Goal: Task Accomplishment & Management: Manage account settings

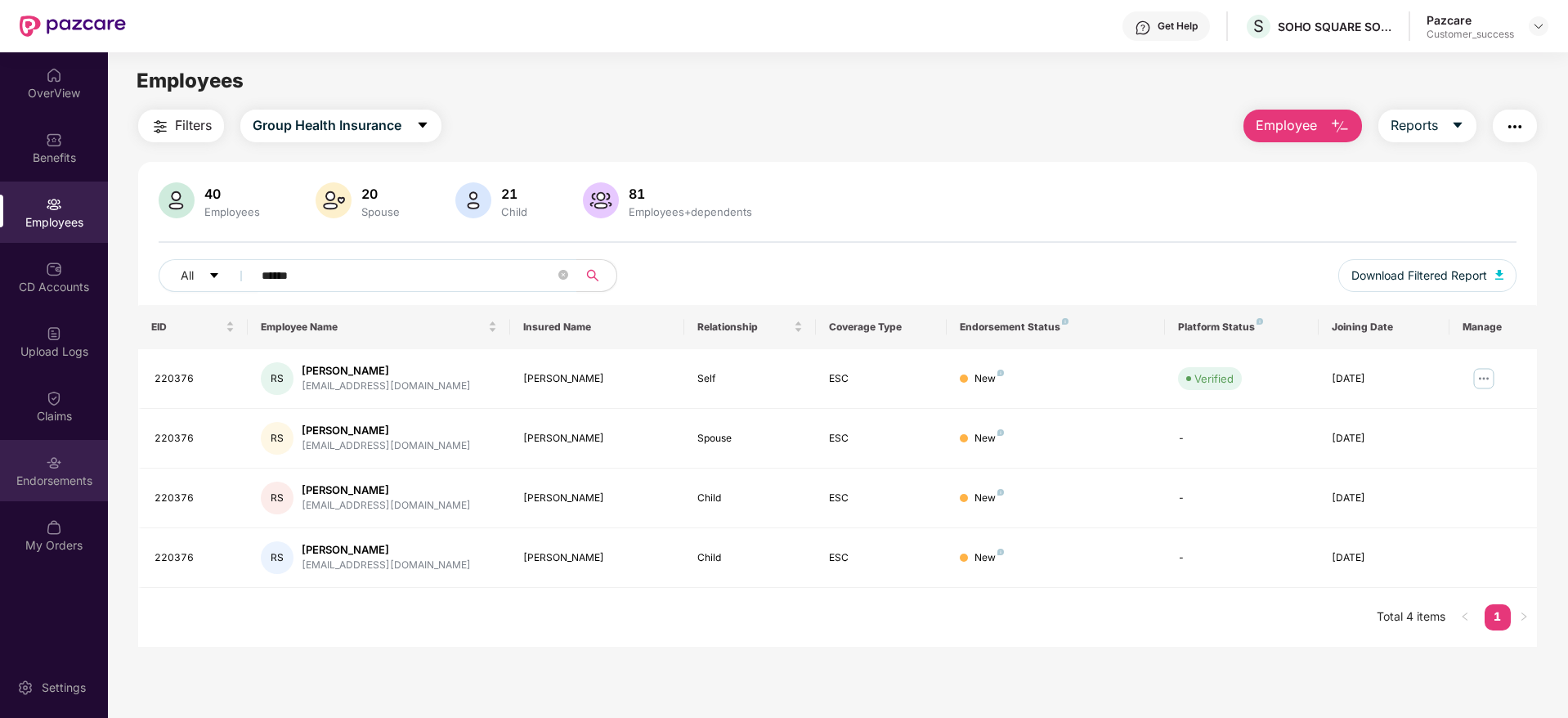
click at [56, 481] on div "Endorsements" at bounding box center [54, 480] width 108 height 16
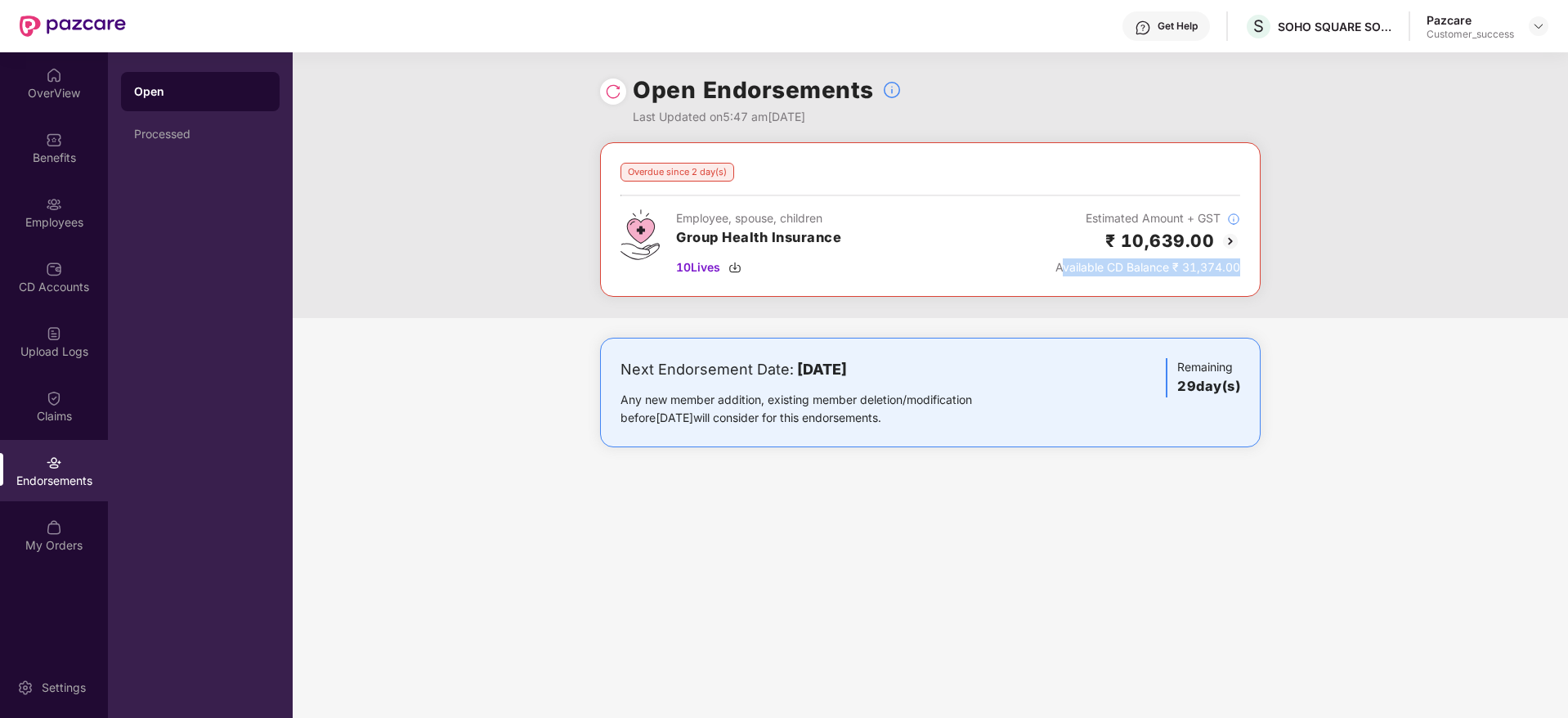
drag, startPoint x: 1213, startPoint y: 267, endPoint x: 1266, endPoint y: 269, distance: 53.0
click at [1266, 269] on div "Overdue since 2 day(s) Employee, spouse, children Group Health Insurance 10 Liv…" at bounding box center [930, 230] width 1275 height 175
click at [1279, 374] on div "Next Endorsement Date: [DATE] Any new member addition, existing member deletion…" at bounding box center [930, 409] width 1275 height 142
drag, startPoint x: 1182, startPoint y: 266, endPoint x: 1221, endPoint y: 266, distance: 39.0
click at [1221, 266] on div "Available CD Balance ₹ 31,374.00" at bounding box center [1147, 267] width 185 height 18
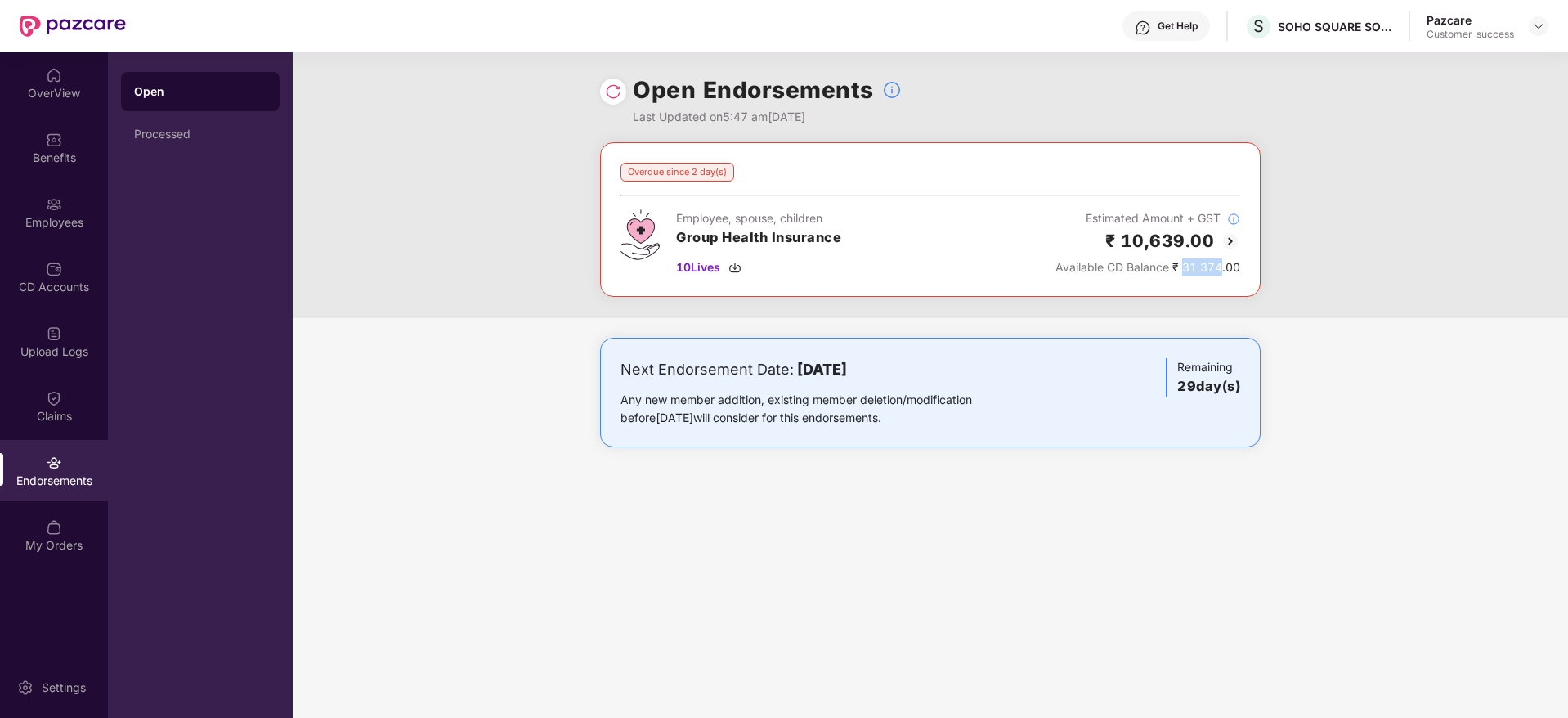
copy div "31,374"
click at [1527, 31] on div "Pazcare Customer_success" at bounding box center [1487, 26] width 122 height 29
click at [1531, 38] on div "Pazcare Customer_success" at bounding box center [1487, 26] width 122 height 29
click at [1542, 24] on img at bounding box center [1538, 26] width 13 height 13
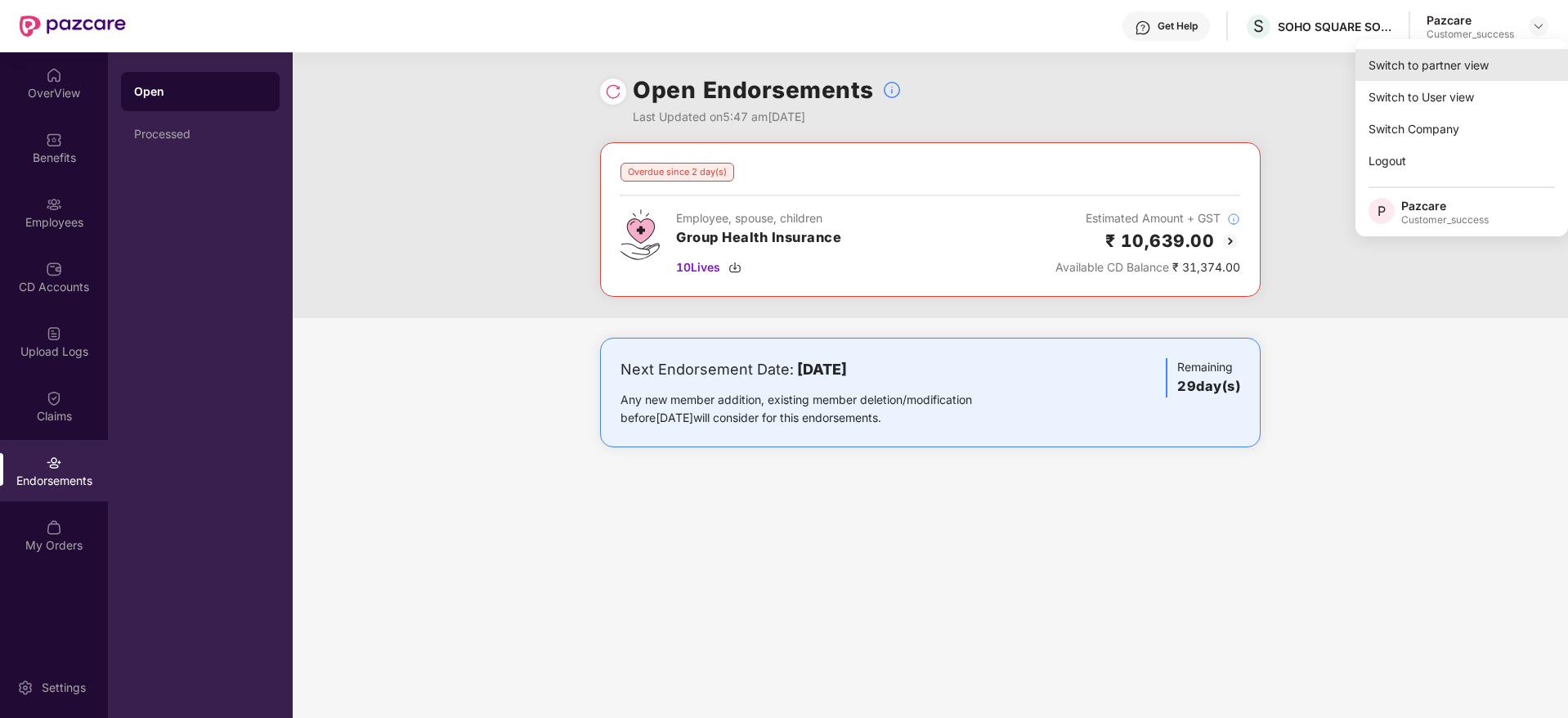
click at [1502, 58] on div "Switch to partner view" at bounding box center [1462, 65] width 213 height 32
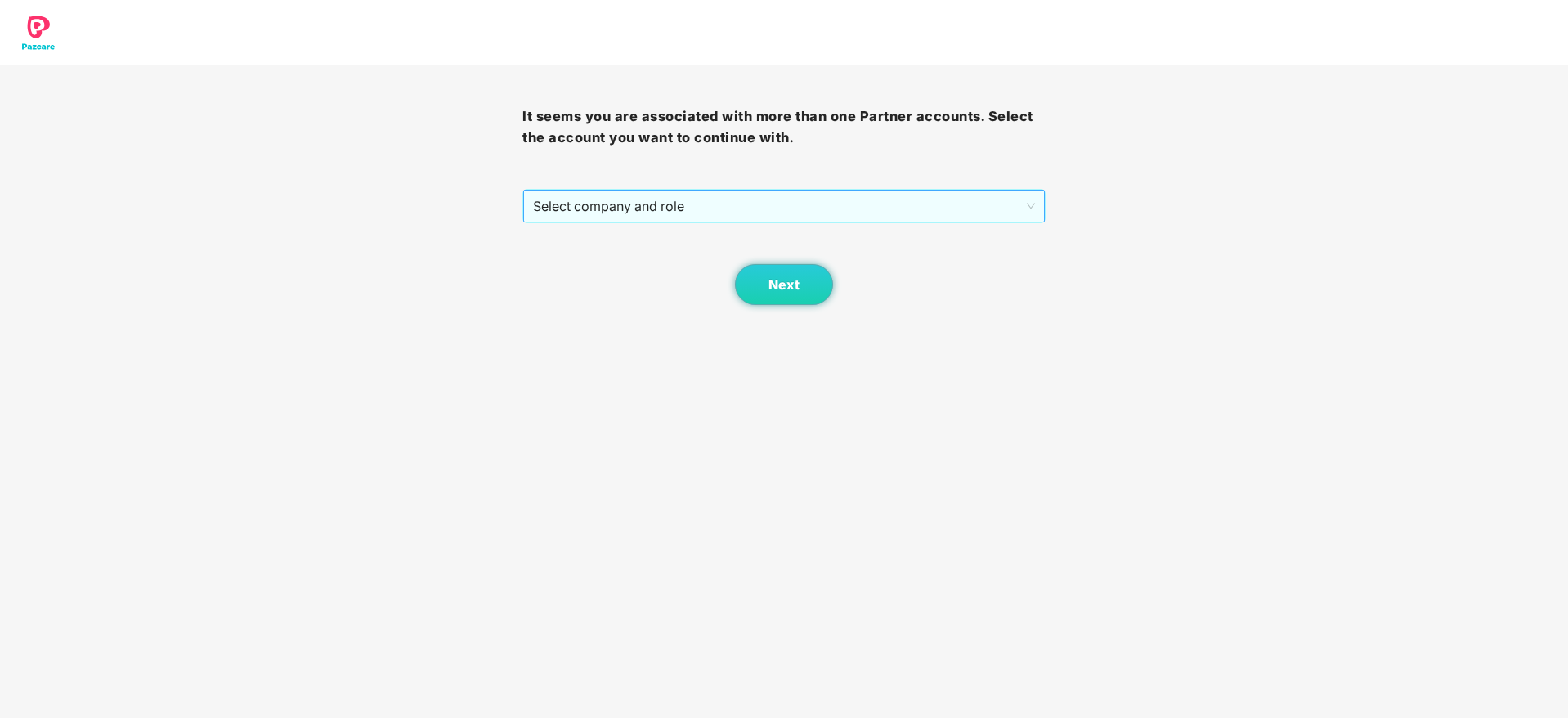
click at [868, 202] on span "Select company and role" at bounding box center [783, 206] width 501 height 31
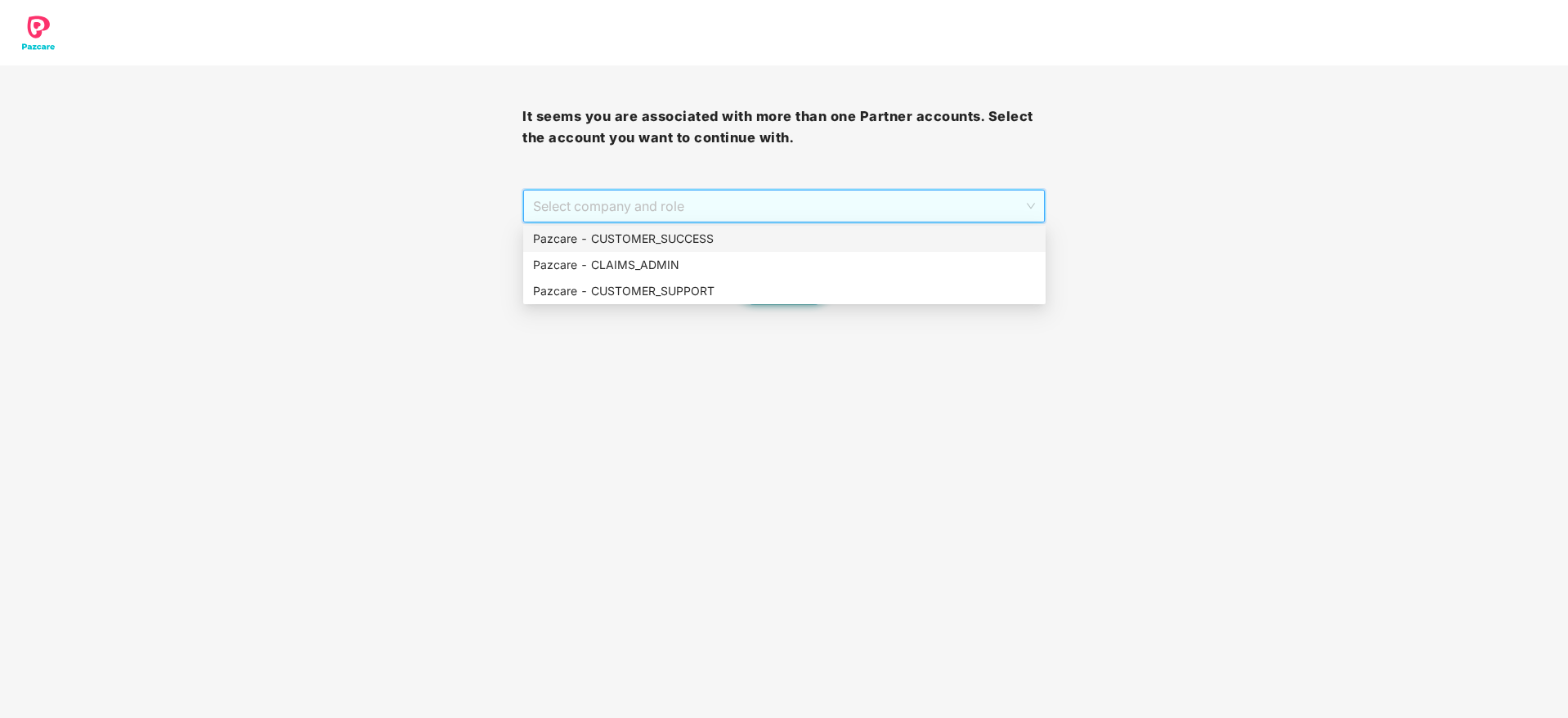
click at [843, 234] on div "Pazcare - CUSTOMER_SUCCESS" at bounding box center [784, 238] width 503 height 18
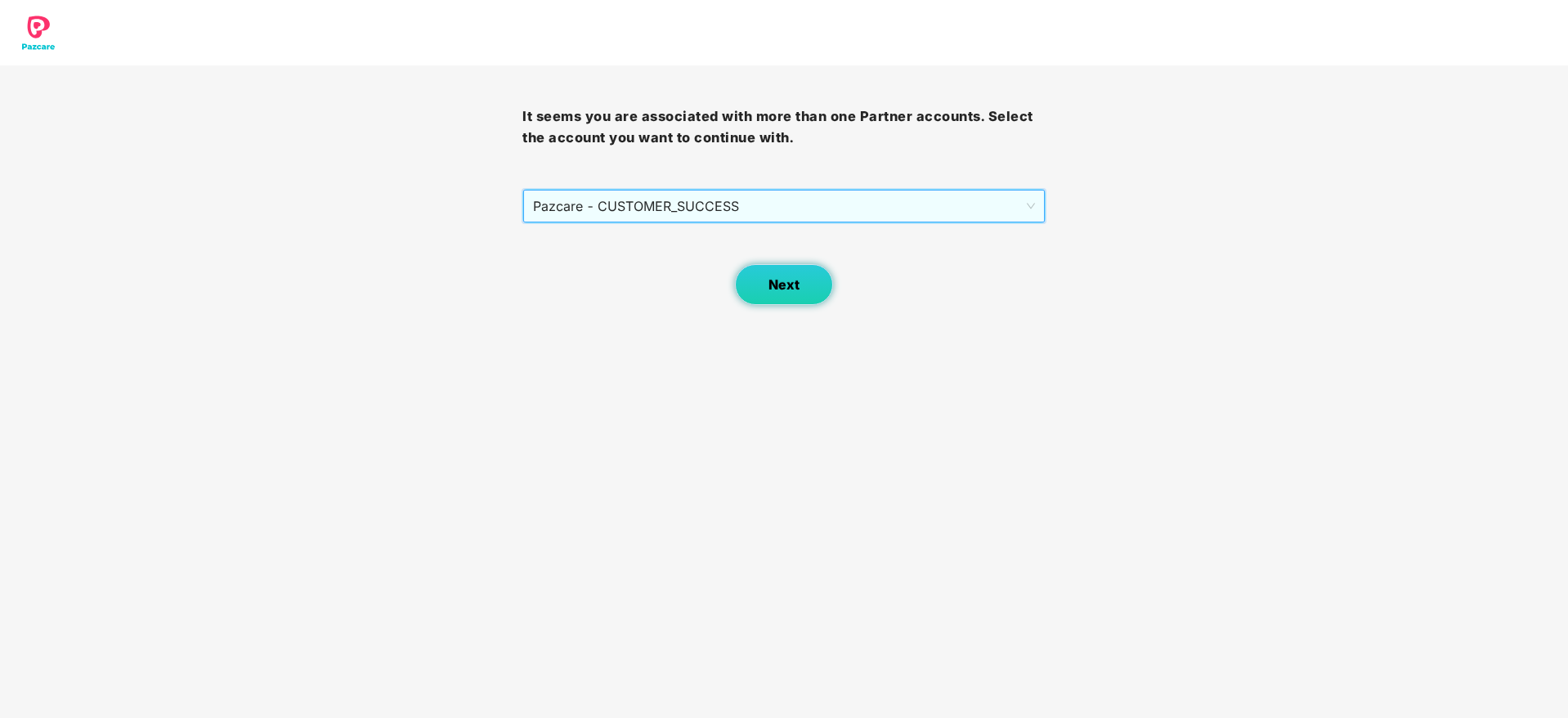
click at [770, 275] on button "Next" at bounding box center [783, 284] width 98 height 41
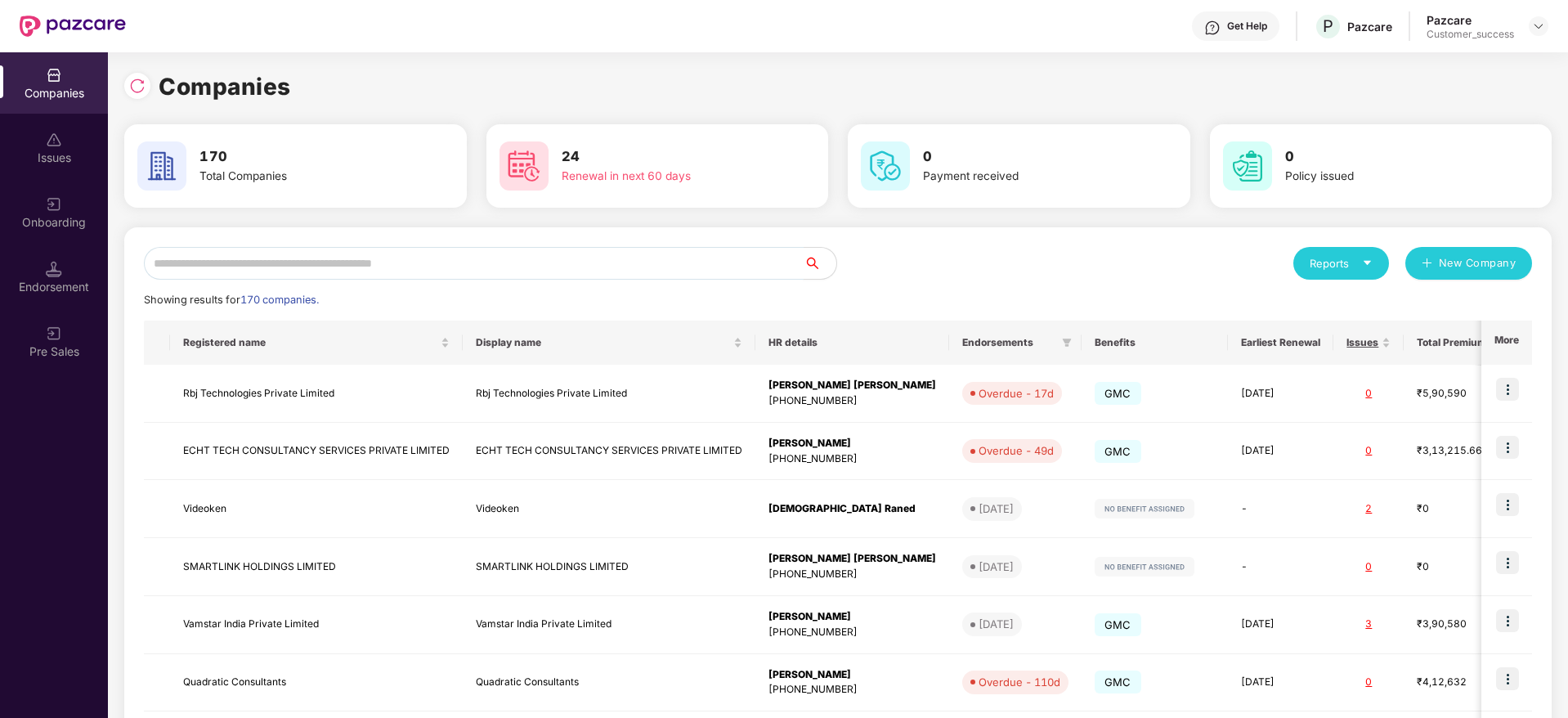
click at [356, 256] on input "text" at bounding box center [473, 263] width 660 height 32
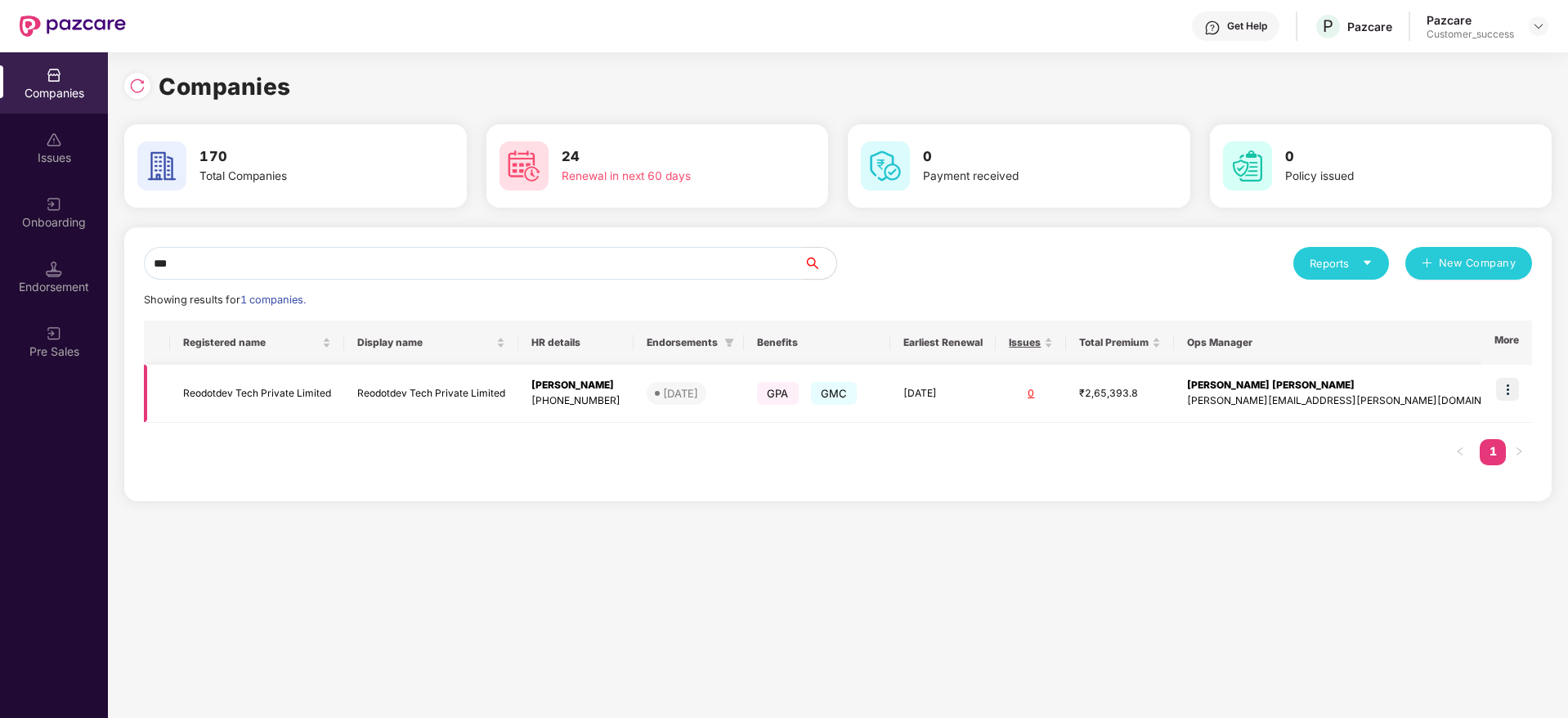
type input "***"
click at [1508, 390] on img at bounding box center [1507, 389] width 23 height 23
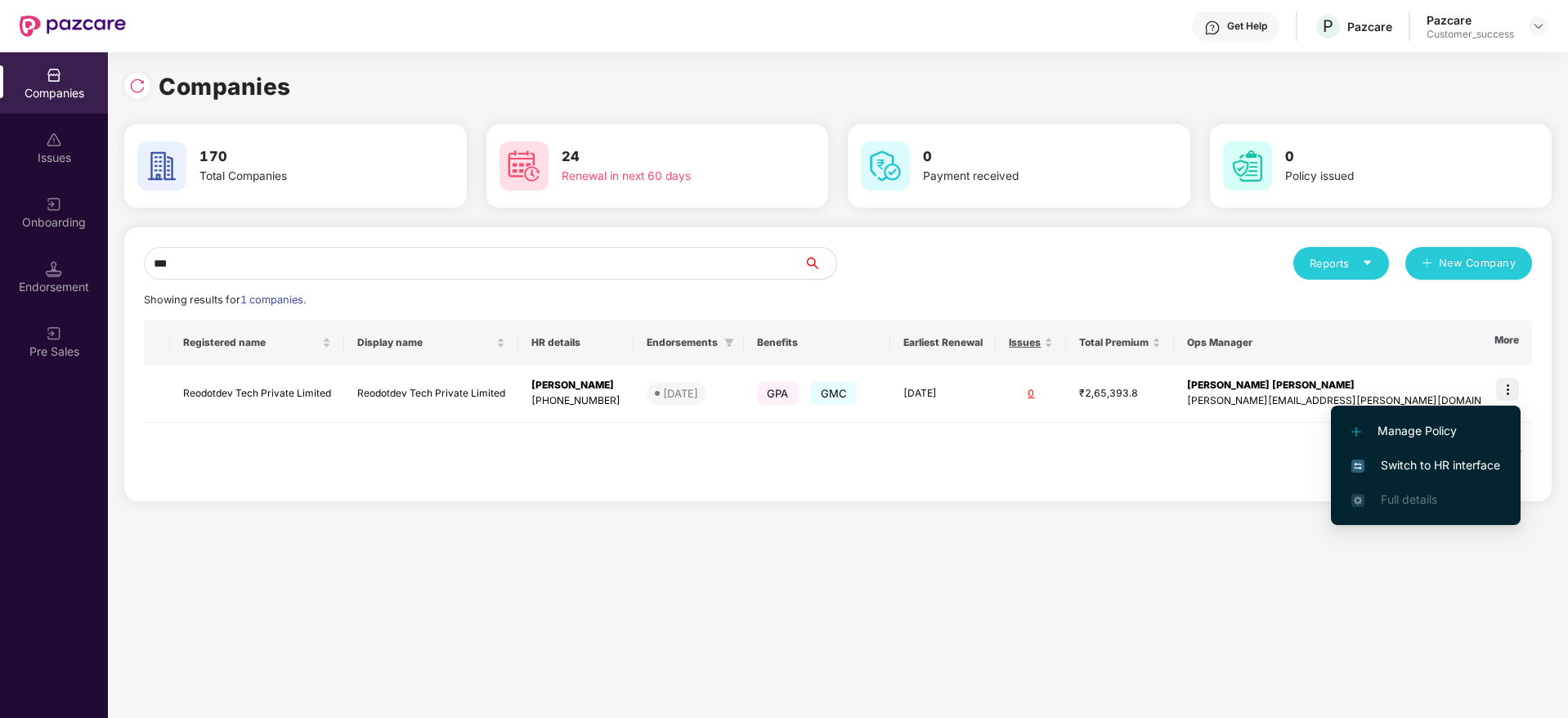
click at [1491, 452] on li "Switch to HR interface" at bounding box center [1425, 465] width 190 height 34
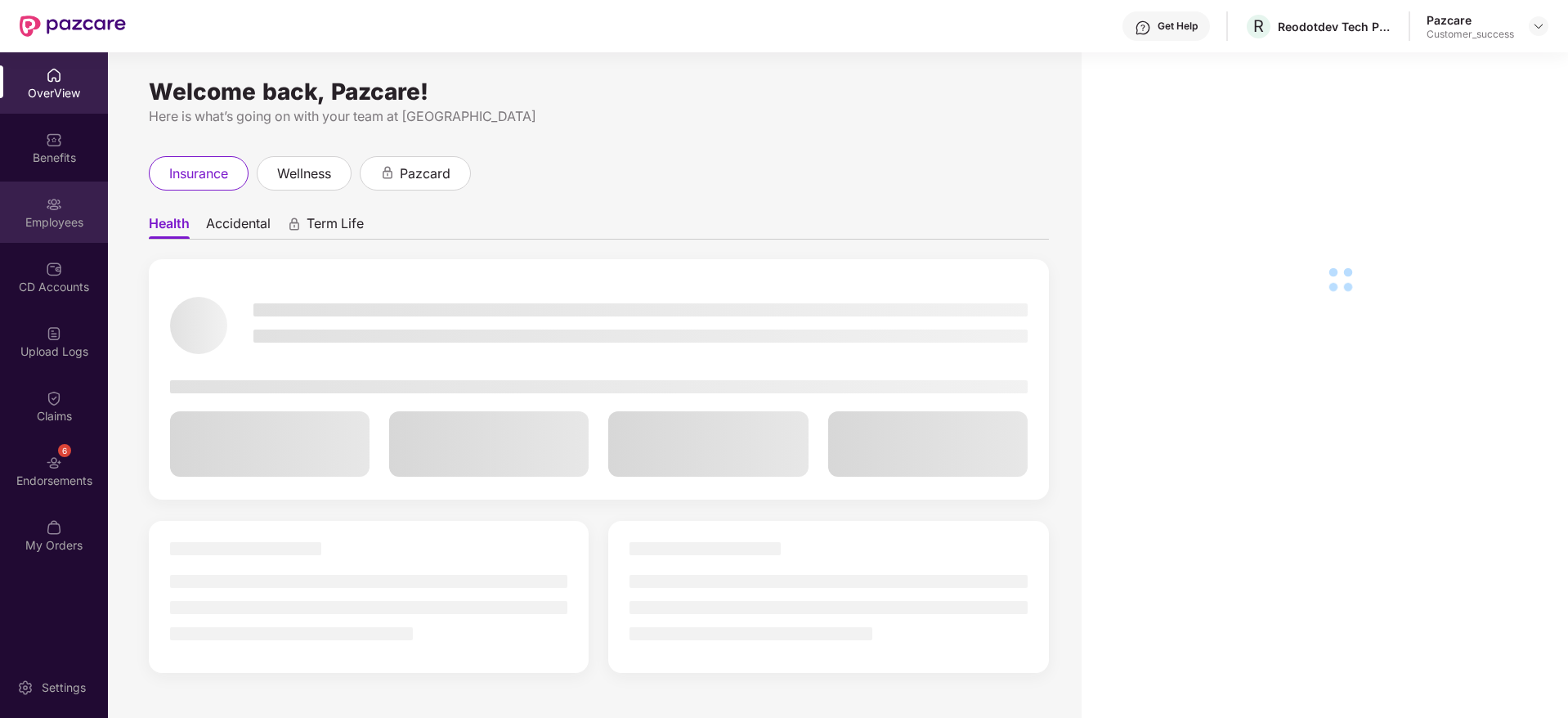
click at [66, 217] on div "Employees" at bounding box center [54, 222] width 108 height 16
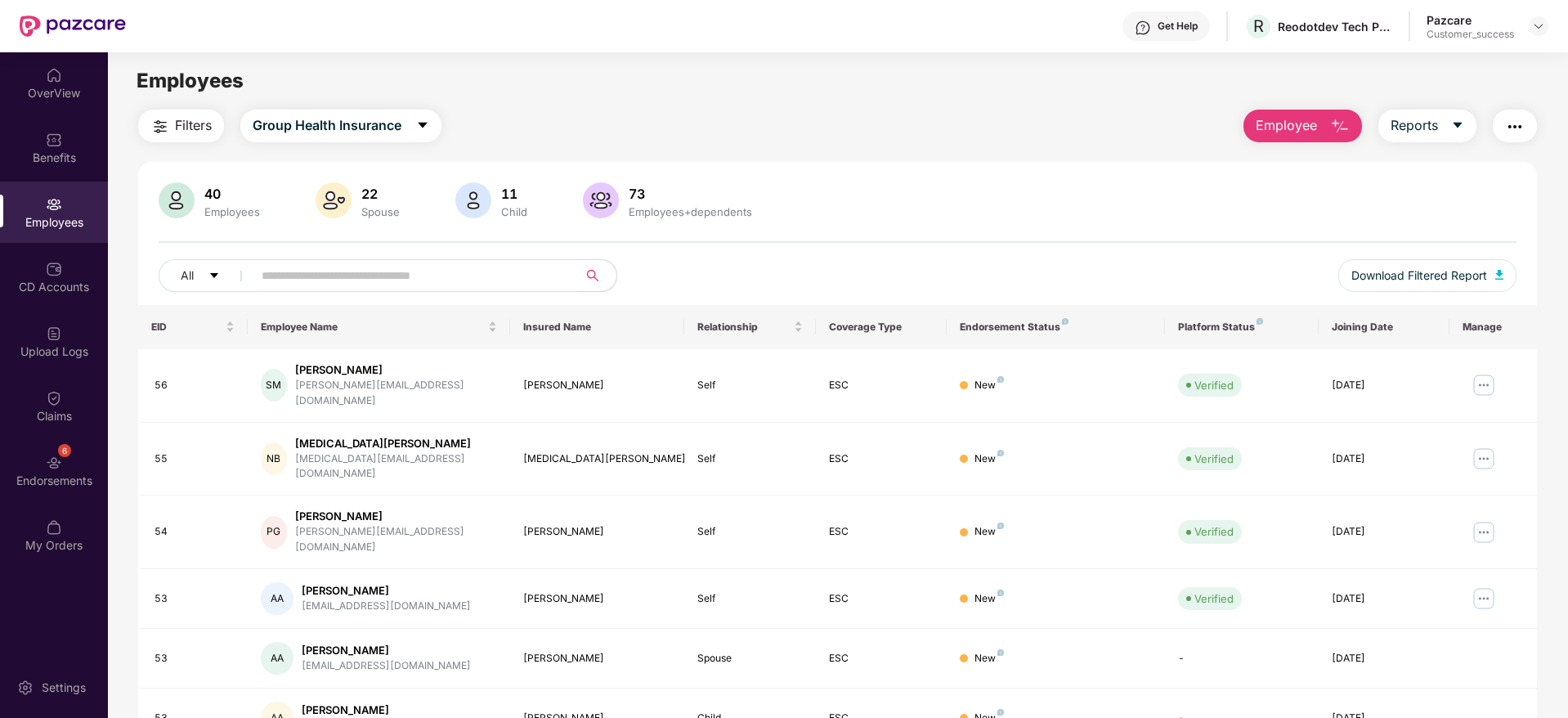
click at [380, 283] on input "text" at bounding box center [408, 275] width 294 height 25
click at [509, 260] on span at bounding box center [409, 275] width 335 height 32
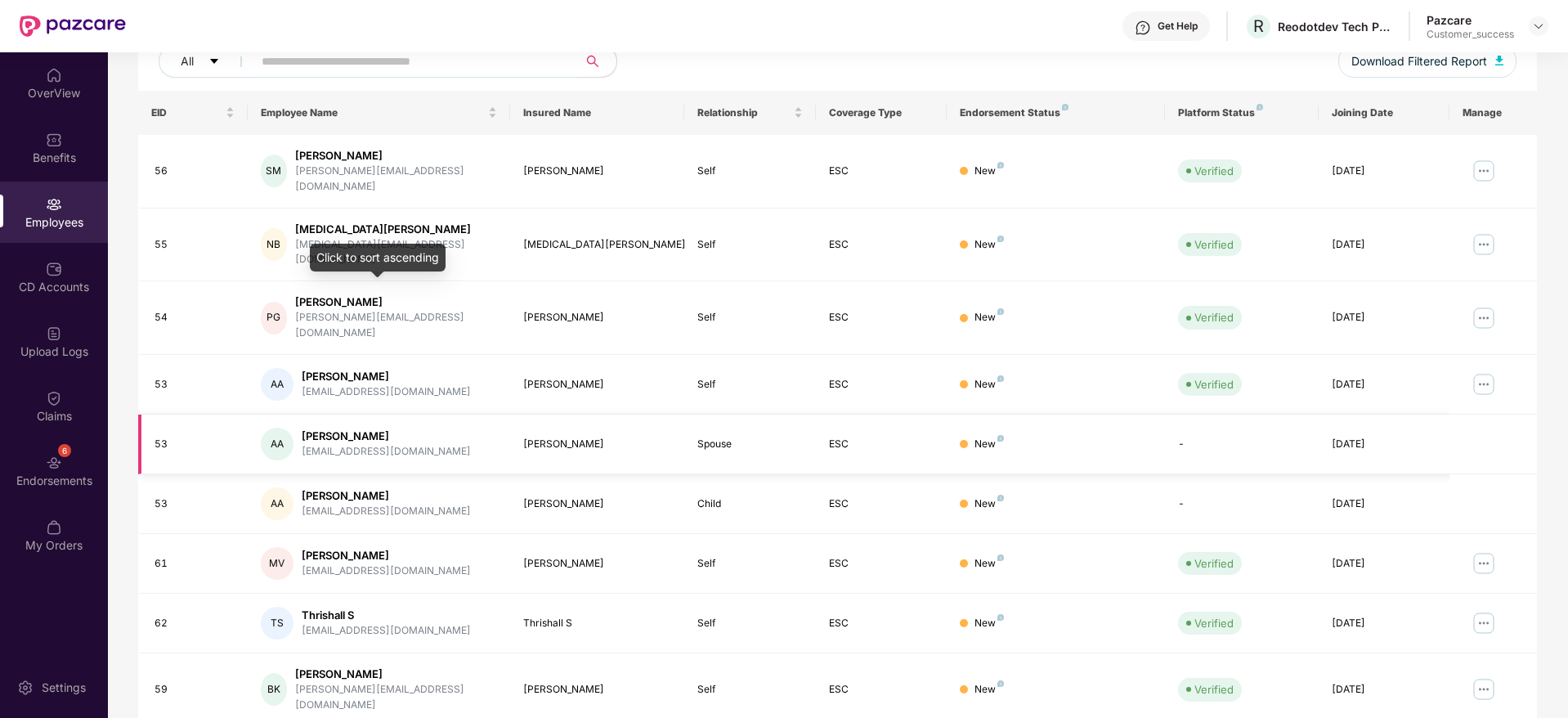
scroll to position [287, 0]
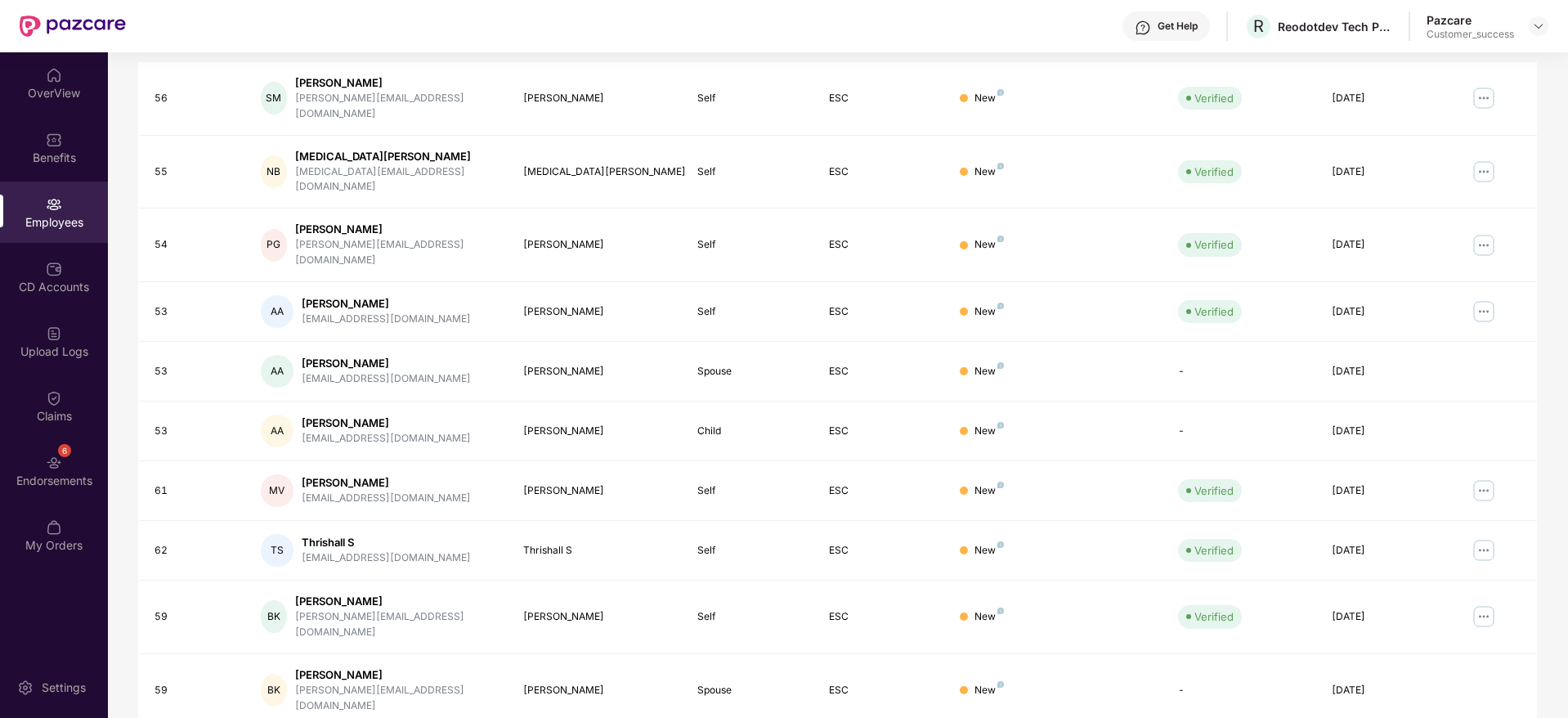
click at [44, 628] on div "OverView Benefits Employees CD Accounts Upload Logs Claims 6 Endorsements My Or…" at bounding box center [54, 385] width 108 height 666
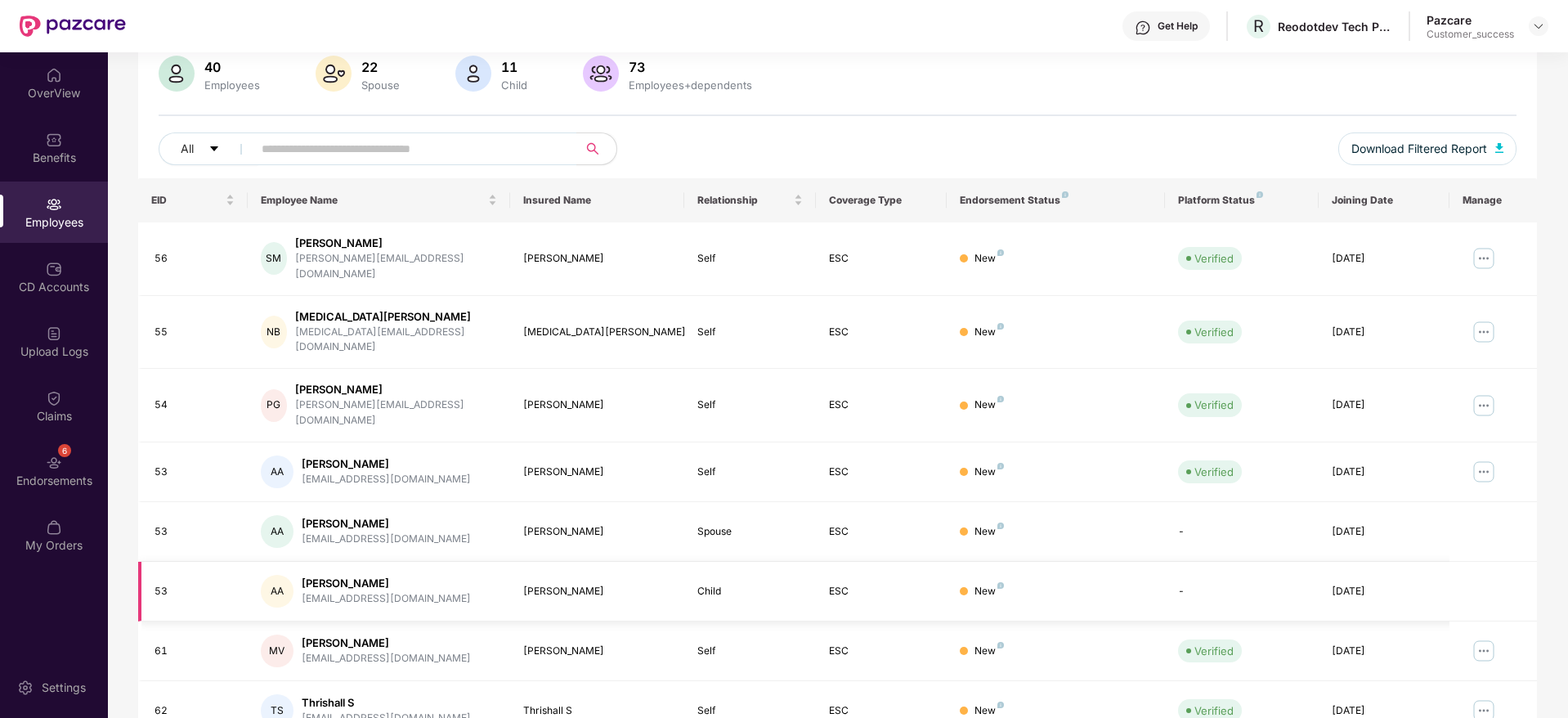
scroll to position [0, 0]
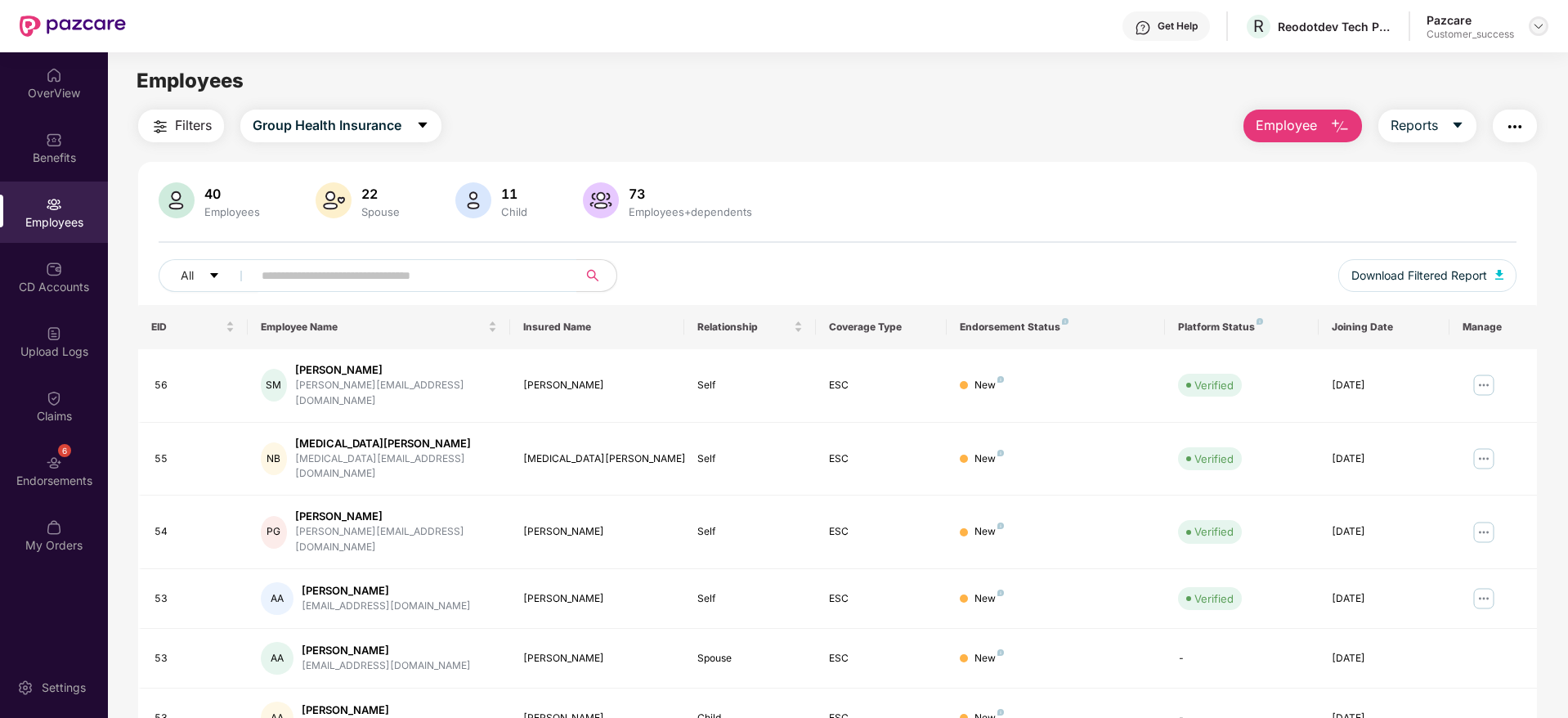
click at [1545, 30] on div at bounding box center [1538, 26] width 20 height 20
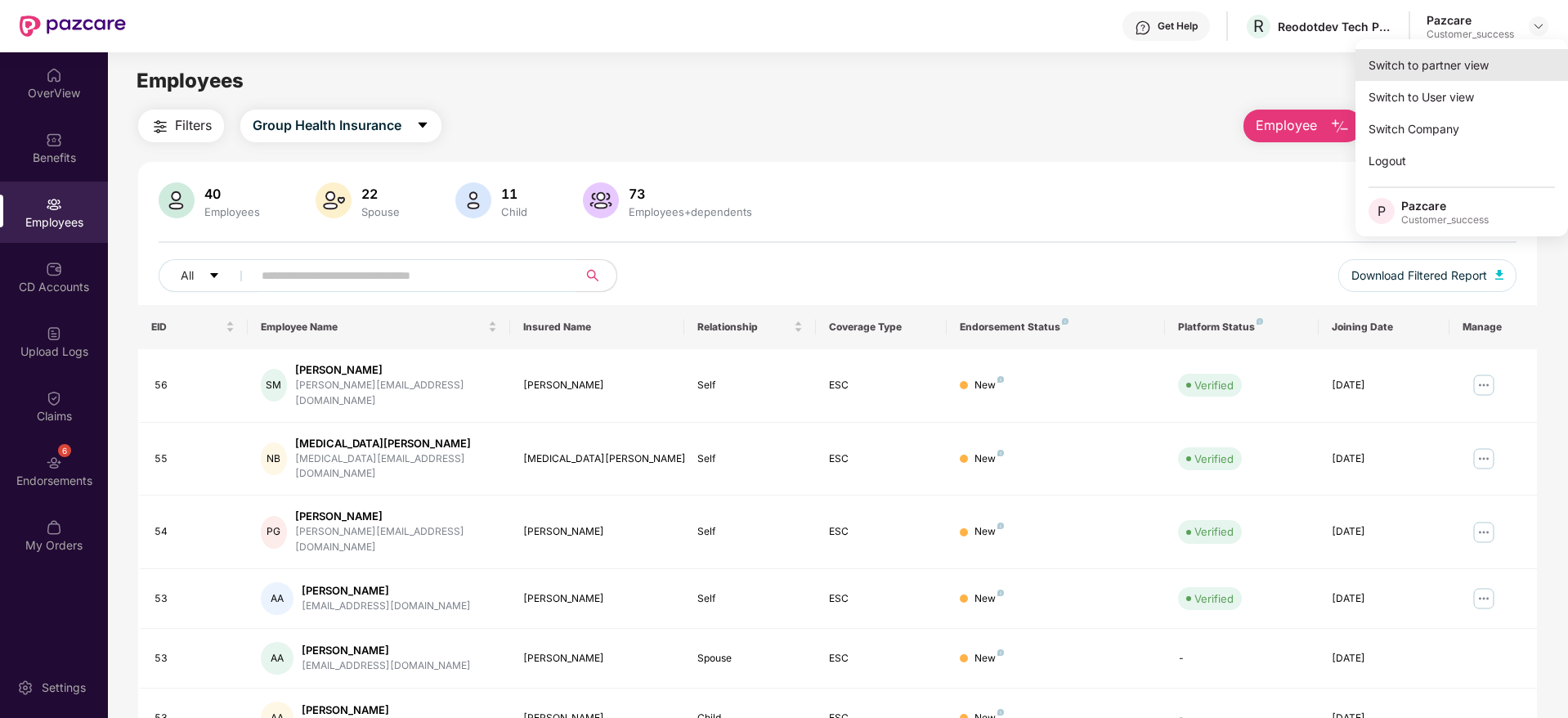
click at [1505, 54] on div "Switch to partner view" at bounding box center [1462, 65] width 213 height 32
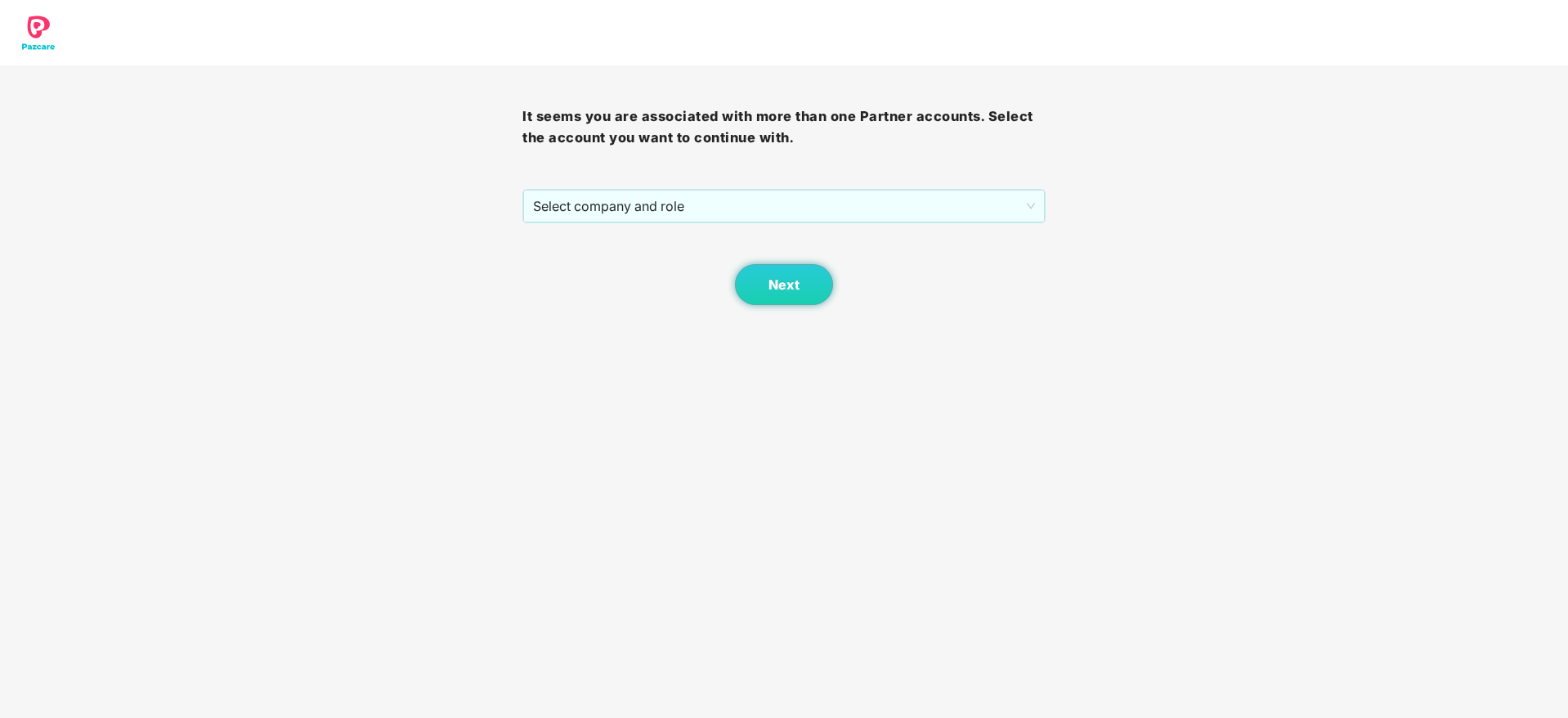
click at [828, 244] on div "Next" at bounding box center [784, 264] width 523 height 82
click at [831, 206] on span "Select company and role" at bounding box center [783, 206] width 501 height 31
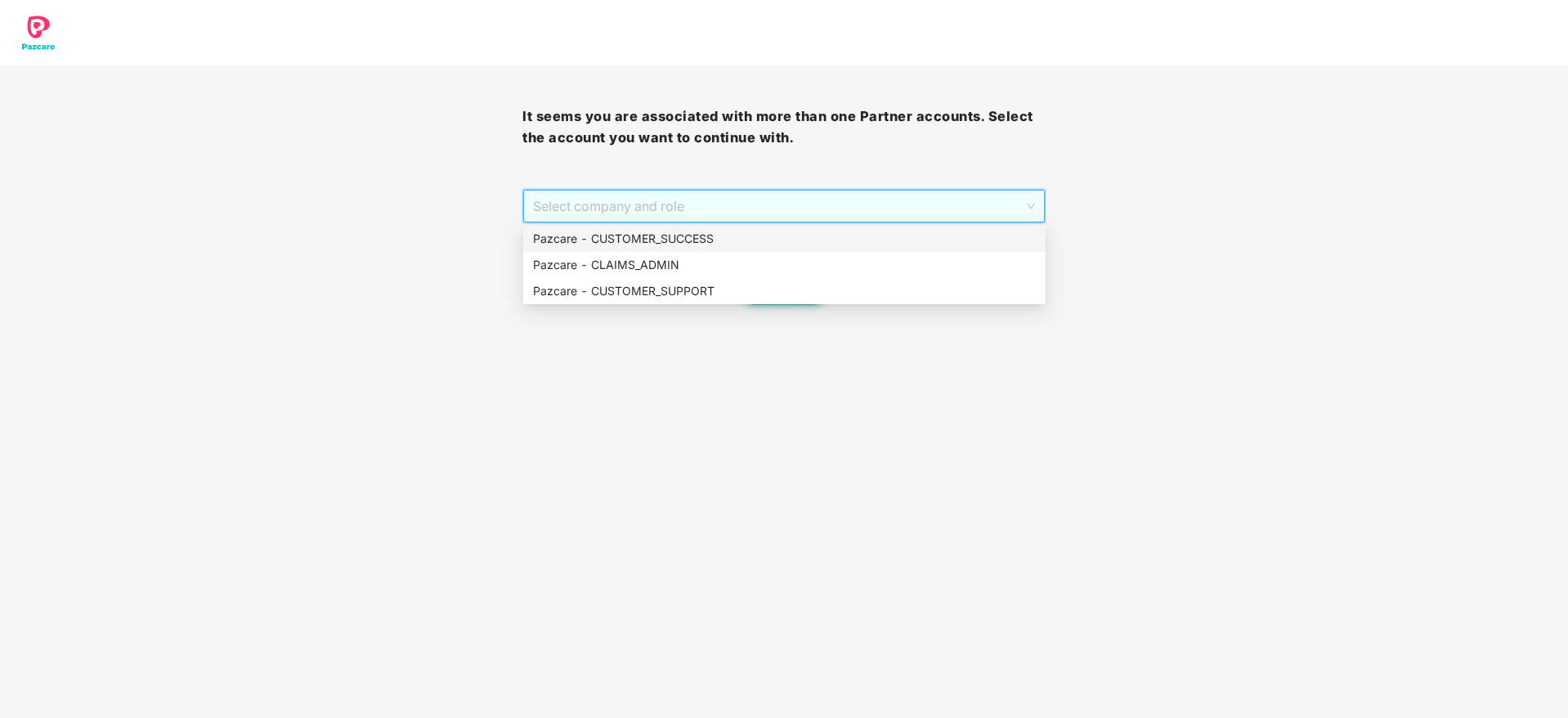
click at [815, 238] on div "Pazcare - CUSTOMER_SUCCESS" at bounding box center [784, 238] width 503 height 18
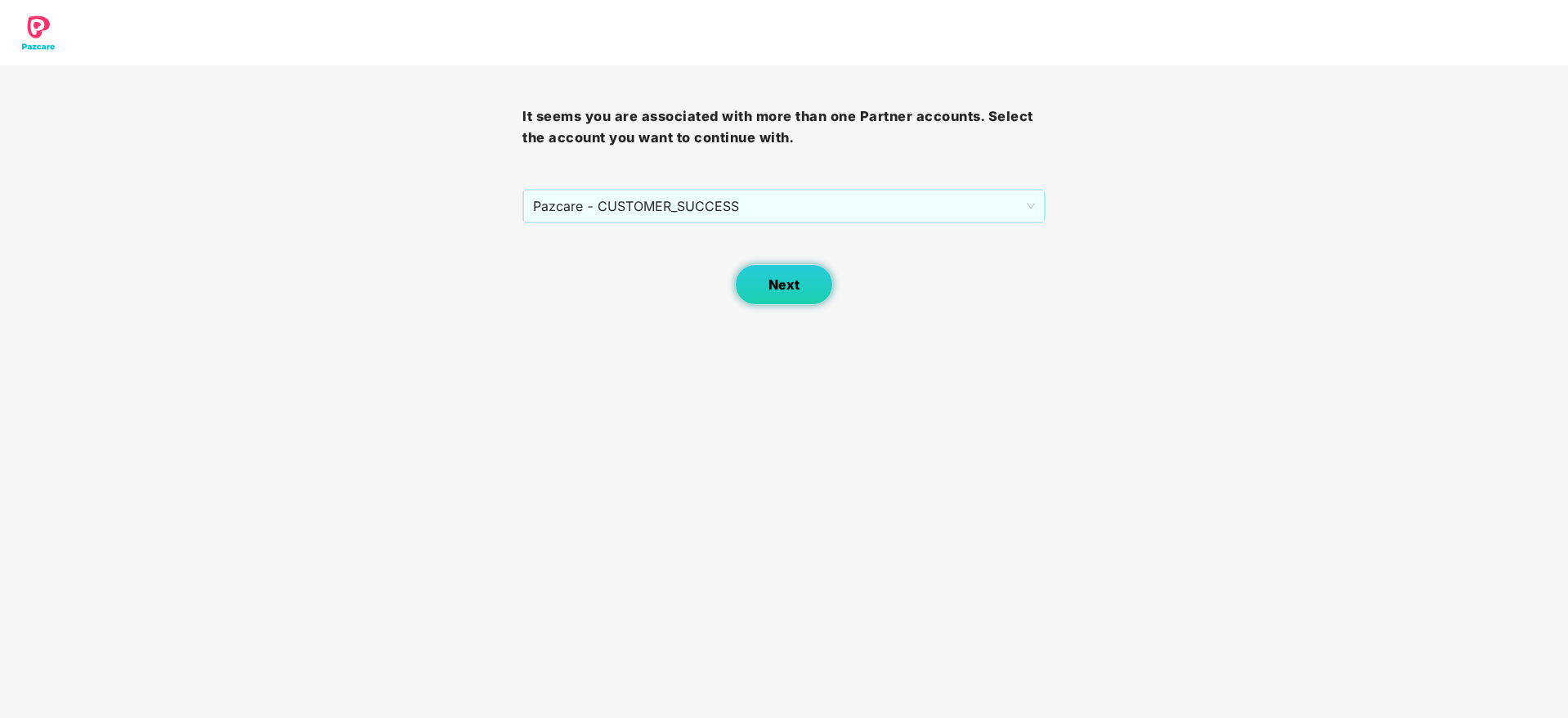
click at [758, 298] on button "Next" at bounding box center [783, 284] width 98 height 41
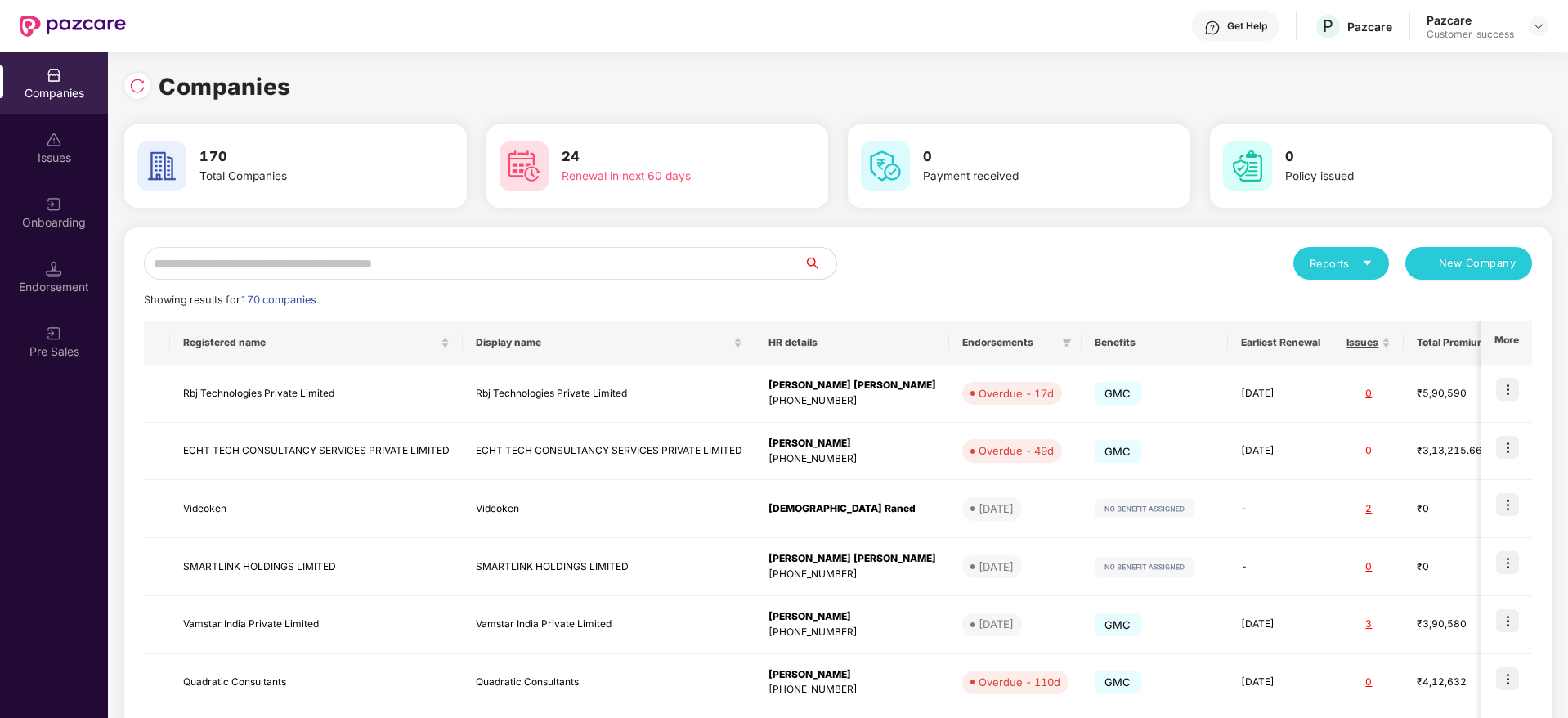
click at [692, 263] on input "text" at bounding box center [473, 263] width 660 height 32
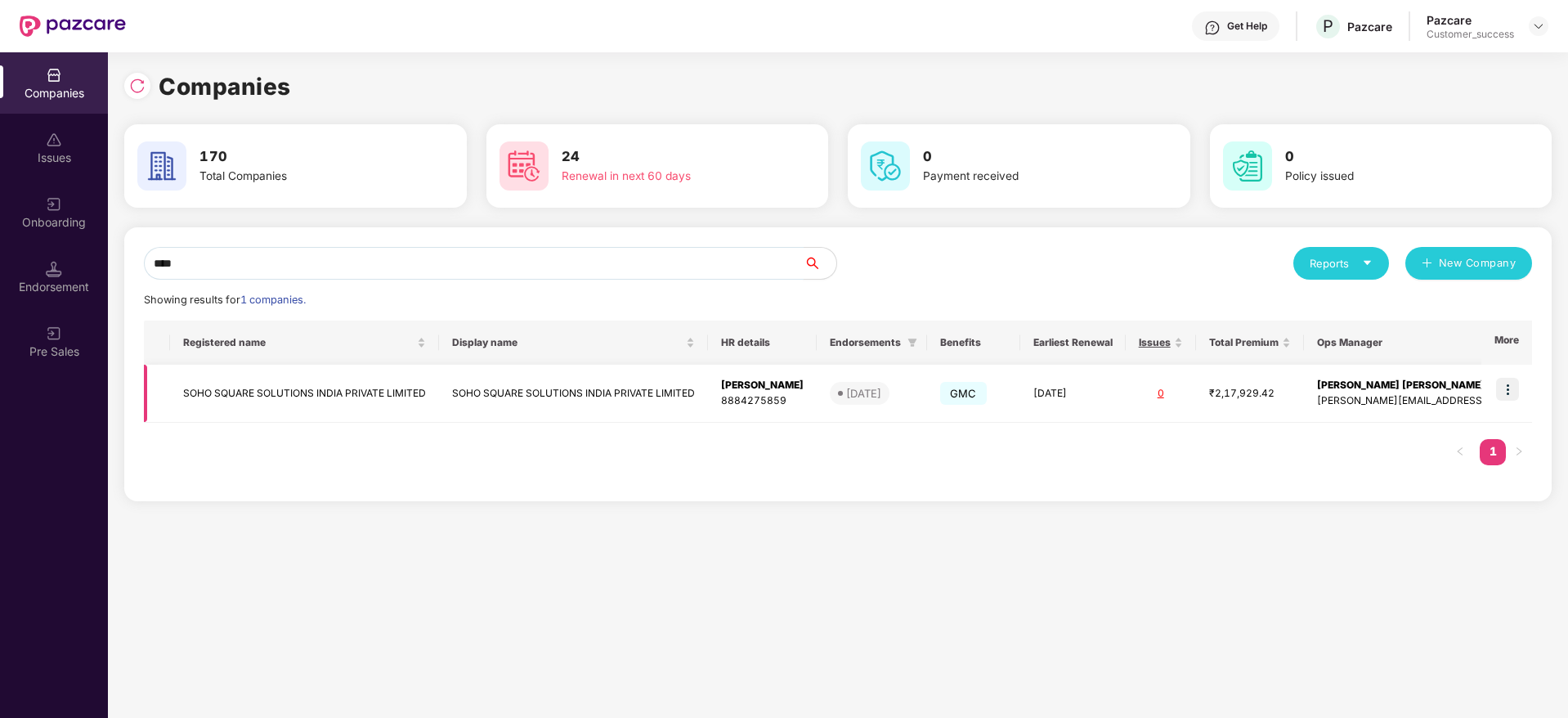
type input "****"
click at [1504, 388] on img at bounding box center [1507, 389] width 23 height 23
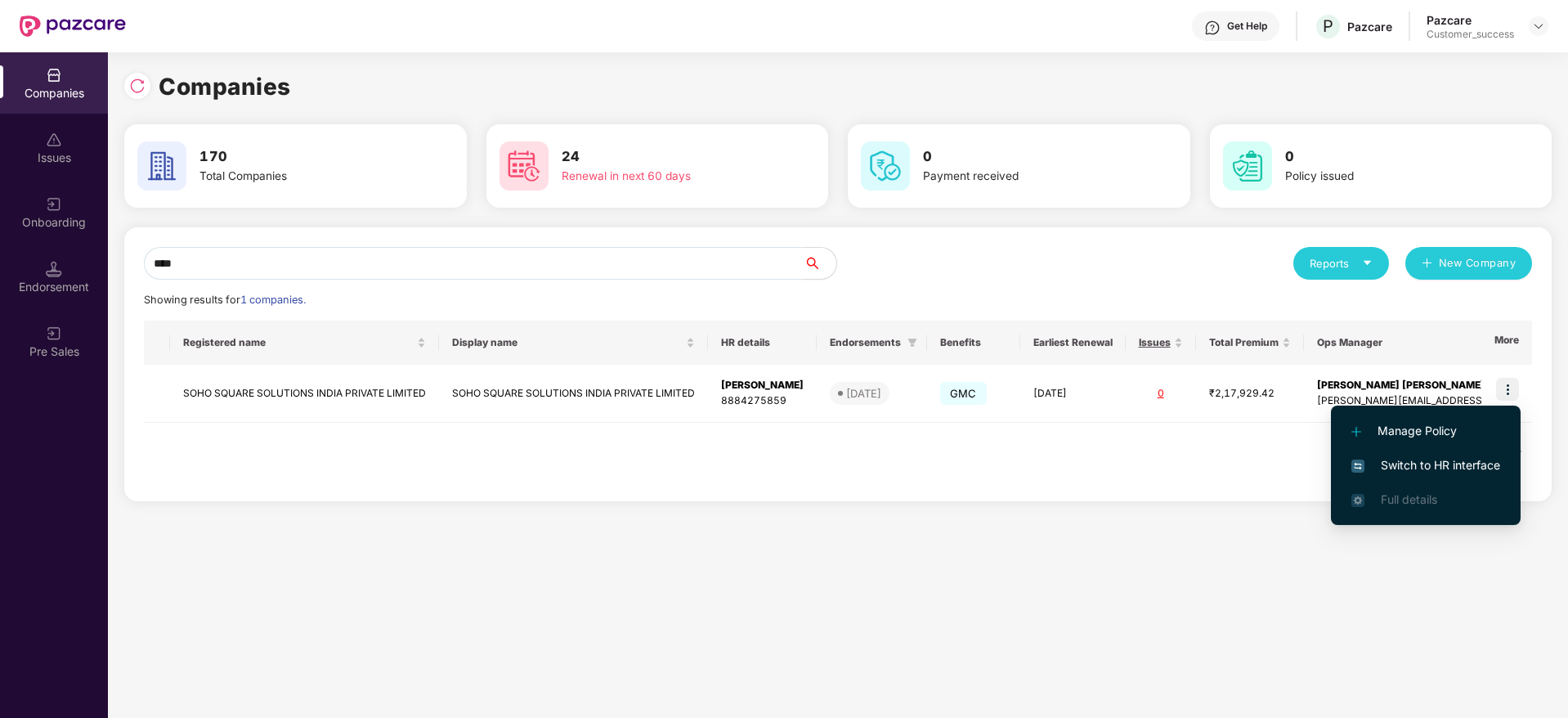
click at [1475, 467] on span "Switch to HR interface" at bounding box center [1425, 465] width 149 height 18
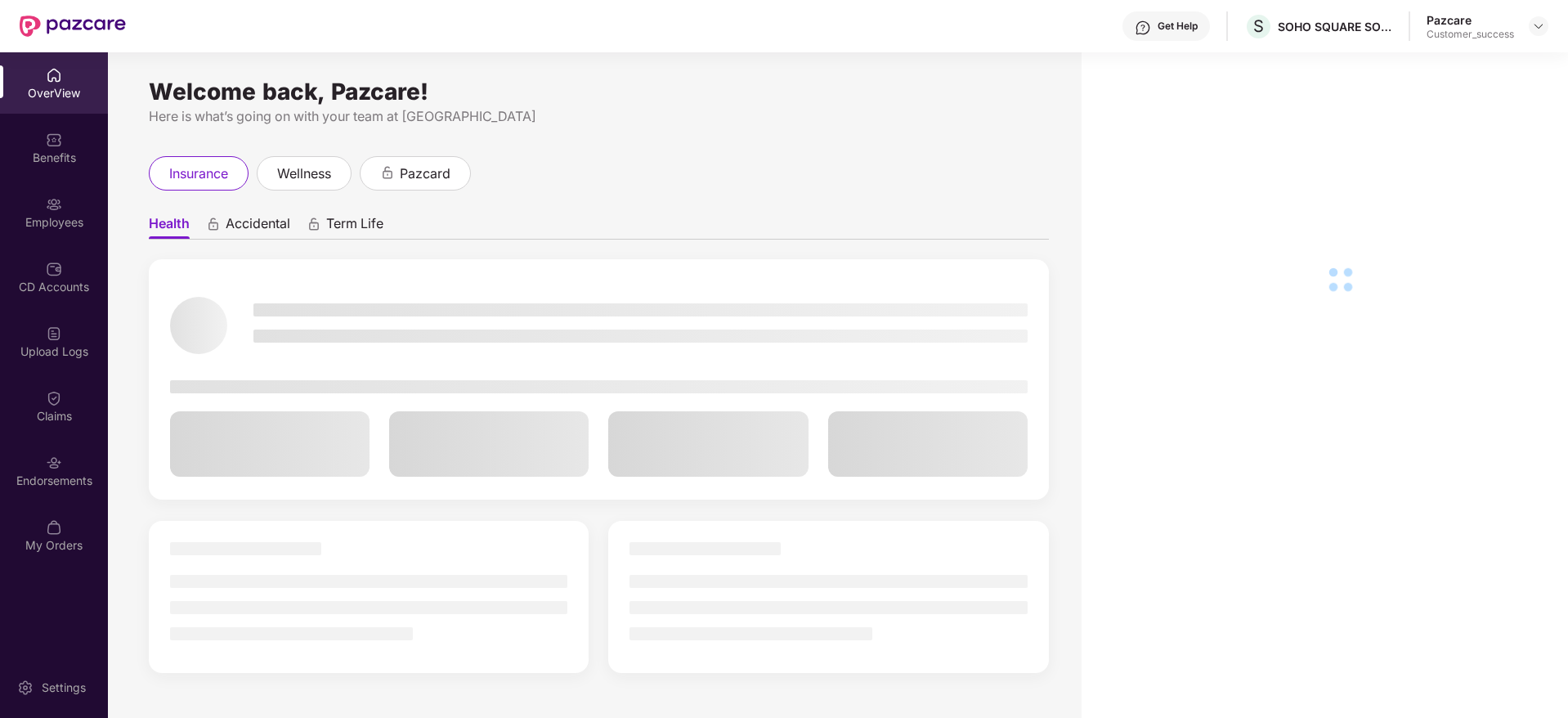
click at [27, 229] on div "Employees" at bounding box center [54, 222] width 108 height 16
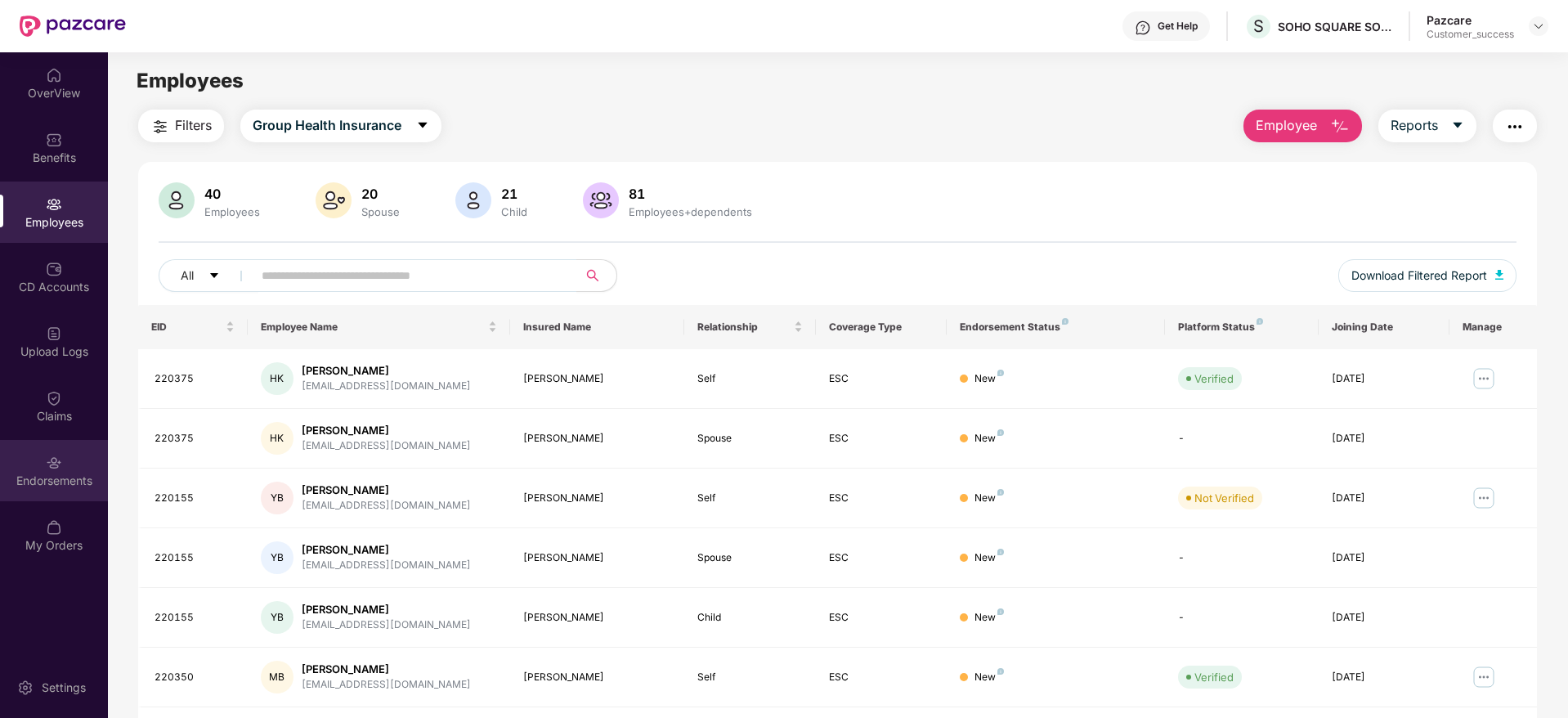
click at [74, 470] on div "Endorsements" at bounding box center [54, 471] width 108 height 61
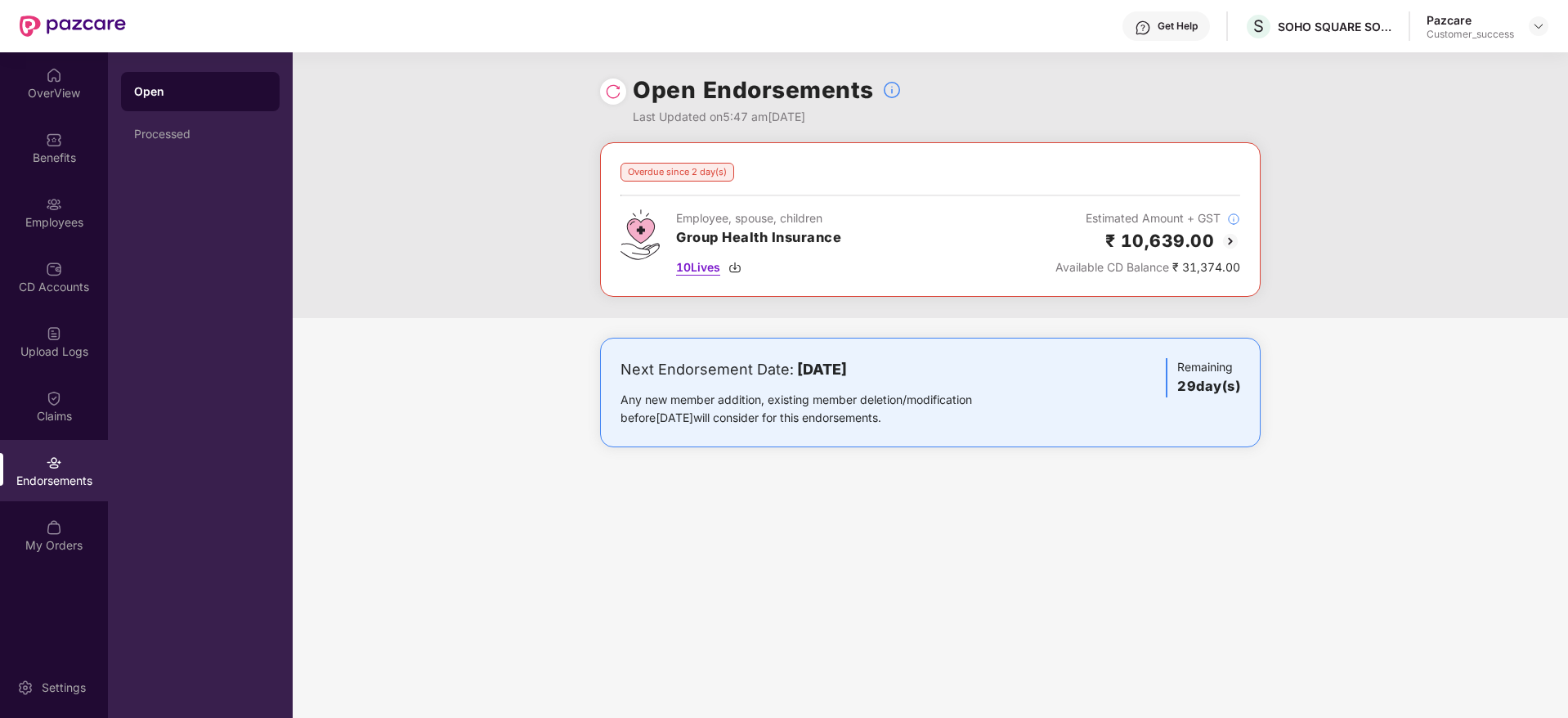
click at [735, 269] on img at bounding box center [735, 267] width 13 height 13
click at [1233, 235] on img at bounding box center [1230, 241] width 20 height 20
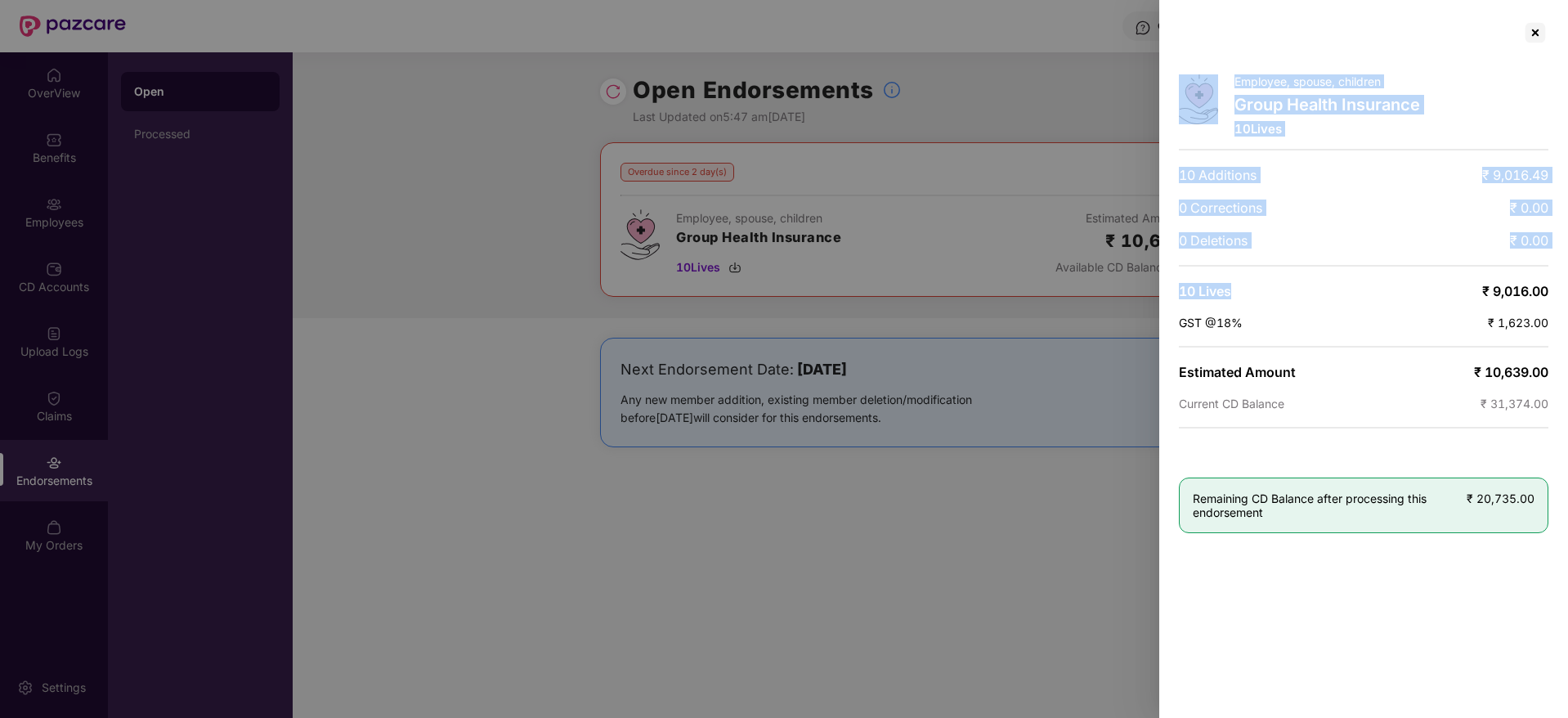
drag, startPoint x: 1333, startPoint y: 272, endPoint x: 1130, endPoint y: 140, distance: 242.1
click at [1130, 140] on div "Employee, spouse, children Group Health Insurance 10 Lives 10 Additions ₹ 9,016…" at bounding box center [784, 359] width 1568 height 718
click at [1223, 182] on span "10 Additions" at bounding box center [1217, 175] width 77 height 16
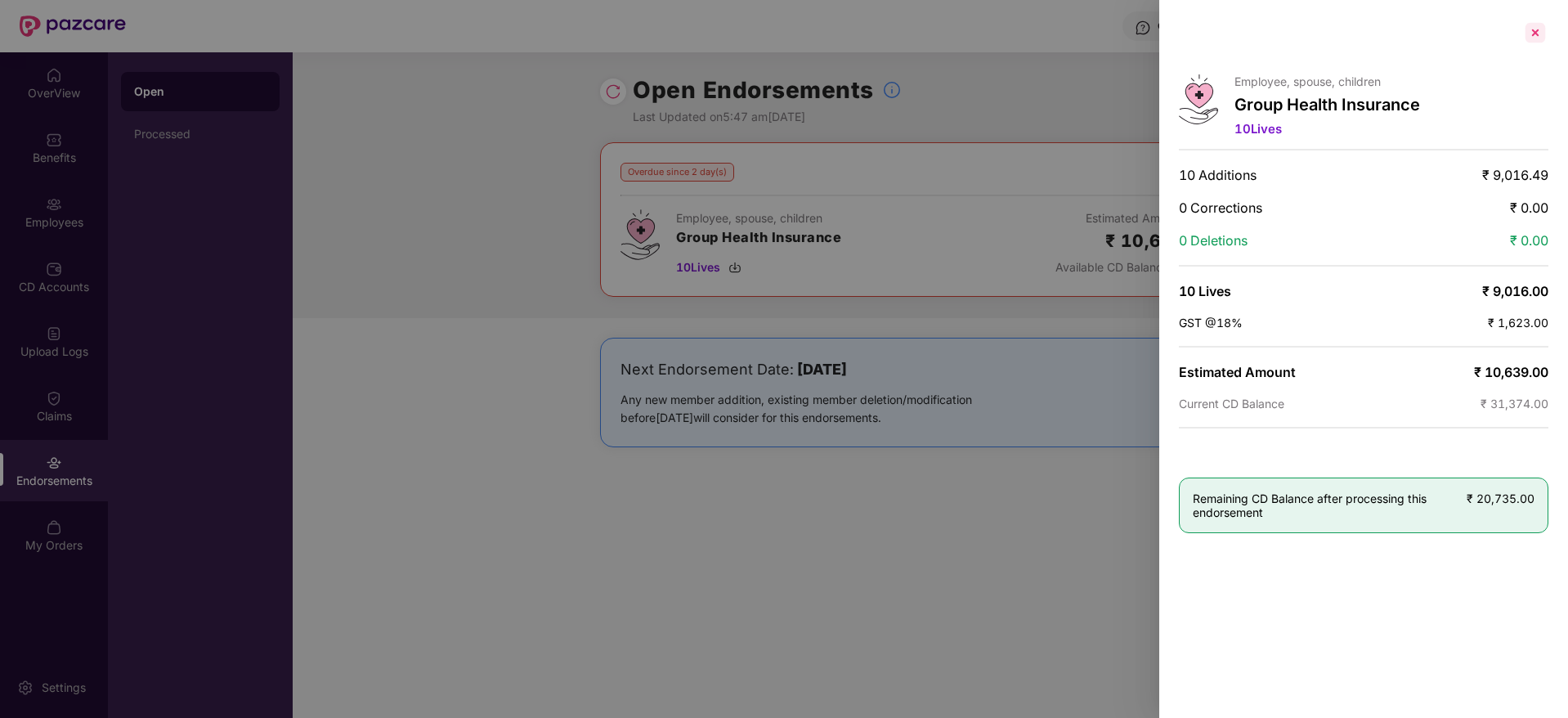
click at [1529, 32] on div at bounding box center [1535, 32] width 26 height 26
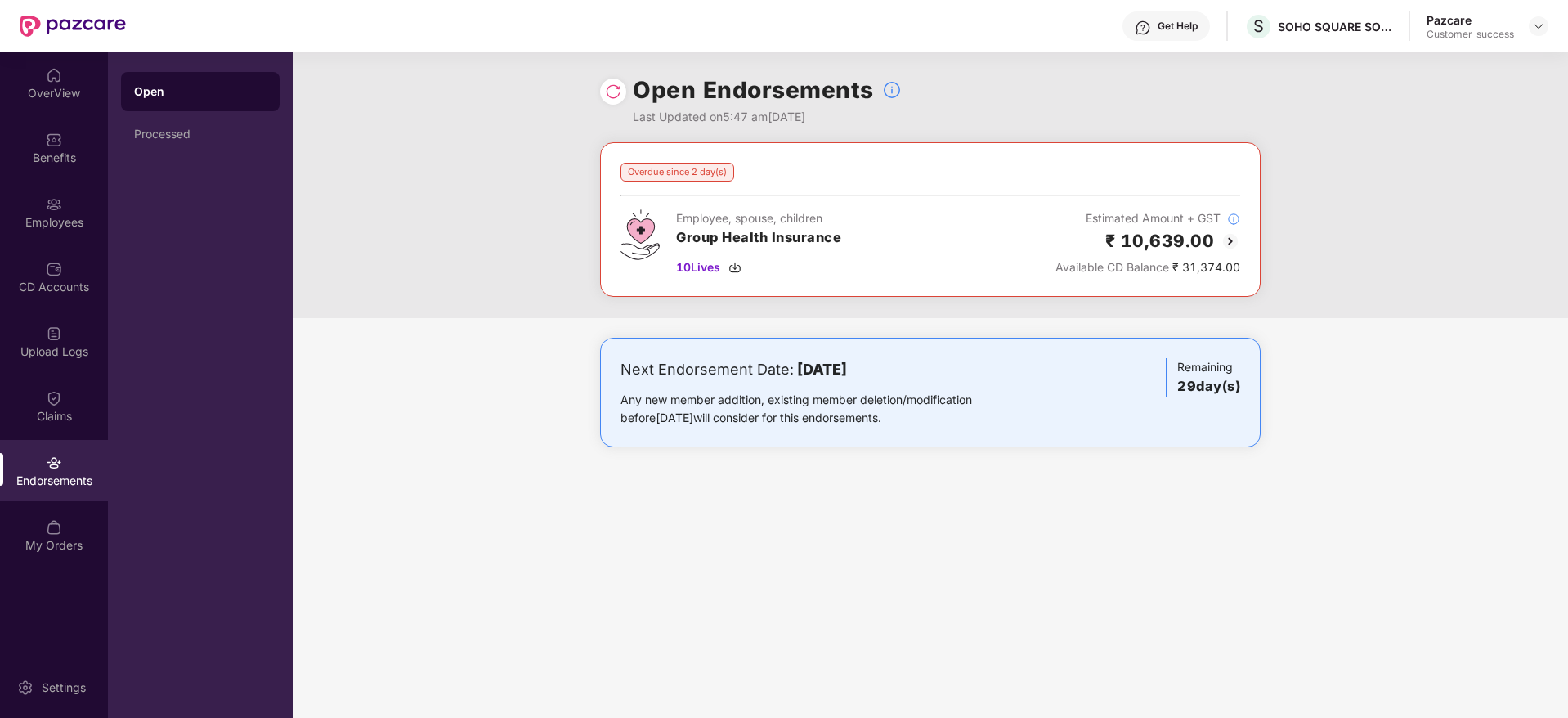
click at [1508, 58] on div "Open Endorsements Last Updated on 5:47 am[DATE]" at bounding box center [930, 97] width 1275 height 90
click at [1524, 52] on div "Get Help S SOHO SQUARE SOLUTIONS INDIA PRIVATE LIMITED Pazcare Customer_success" at bounding box center [837, 26] width 1422 height 52
click at [1540, 29] on img at bounding box center [1538, 26] width 13 height 13
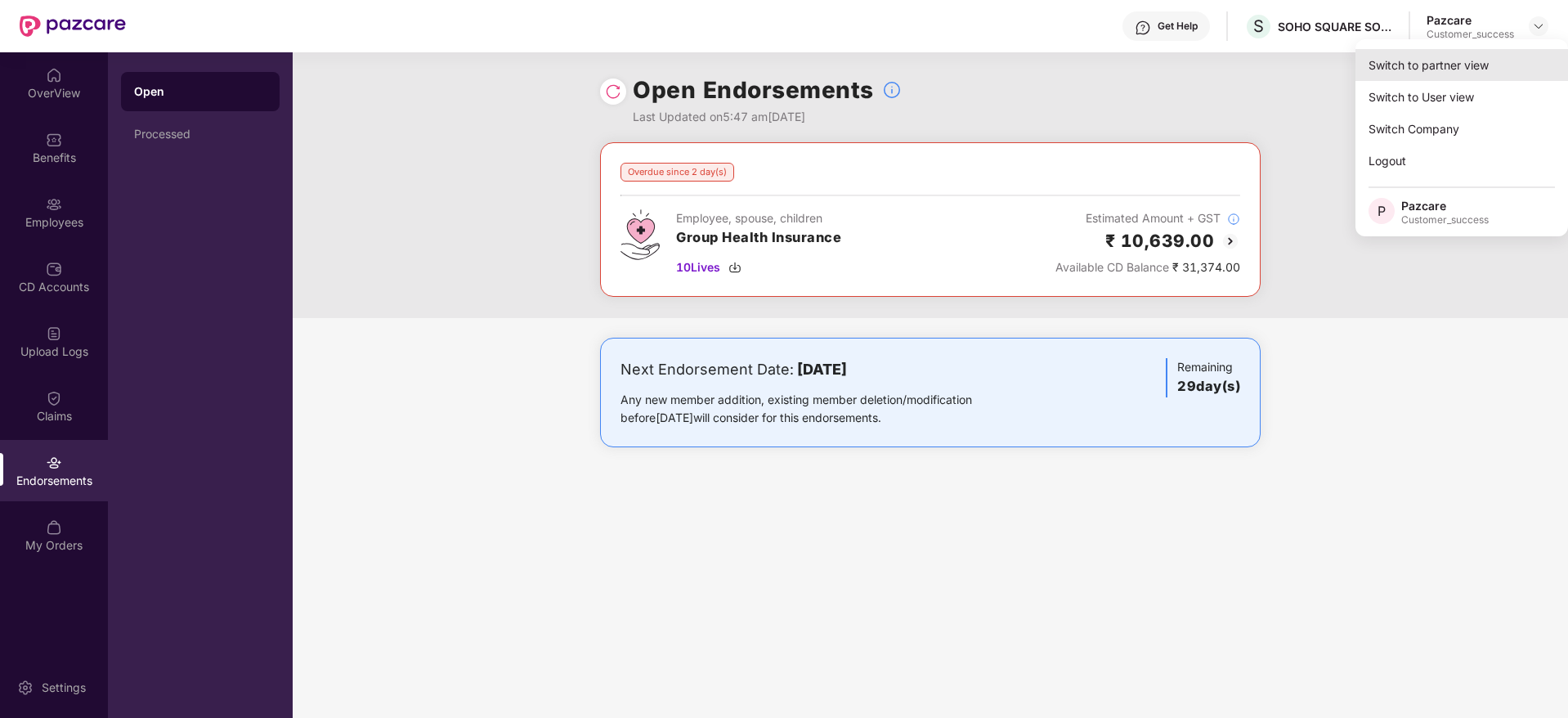
click at [1521, 59] on div "Switch to partner view" at bounding box center [1462, 65] width 213 height 32
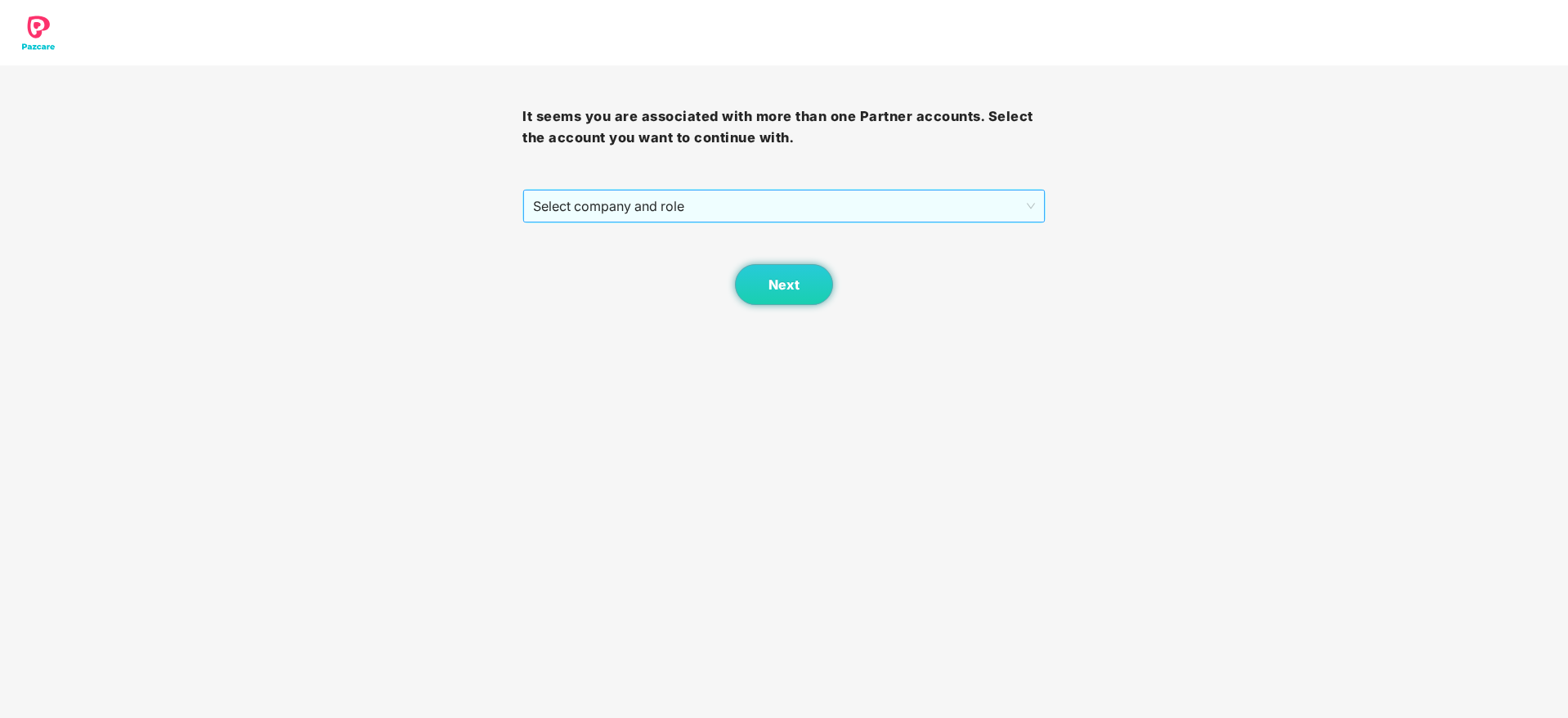
click at [835, 210] on span "Select company and role" at bounding box center [783, 206] width 501 height 31
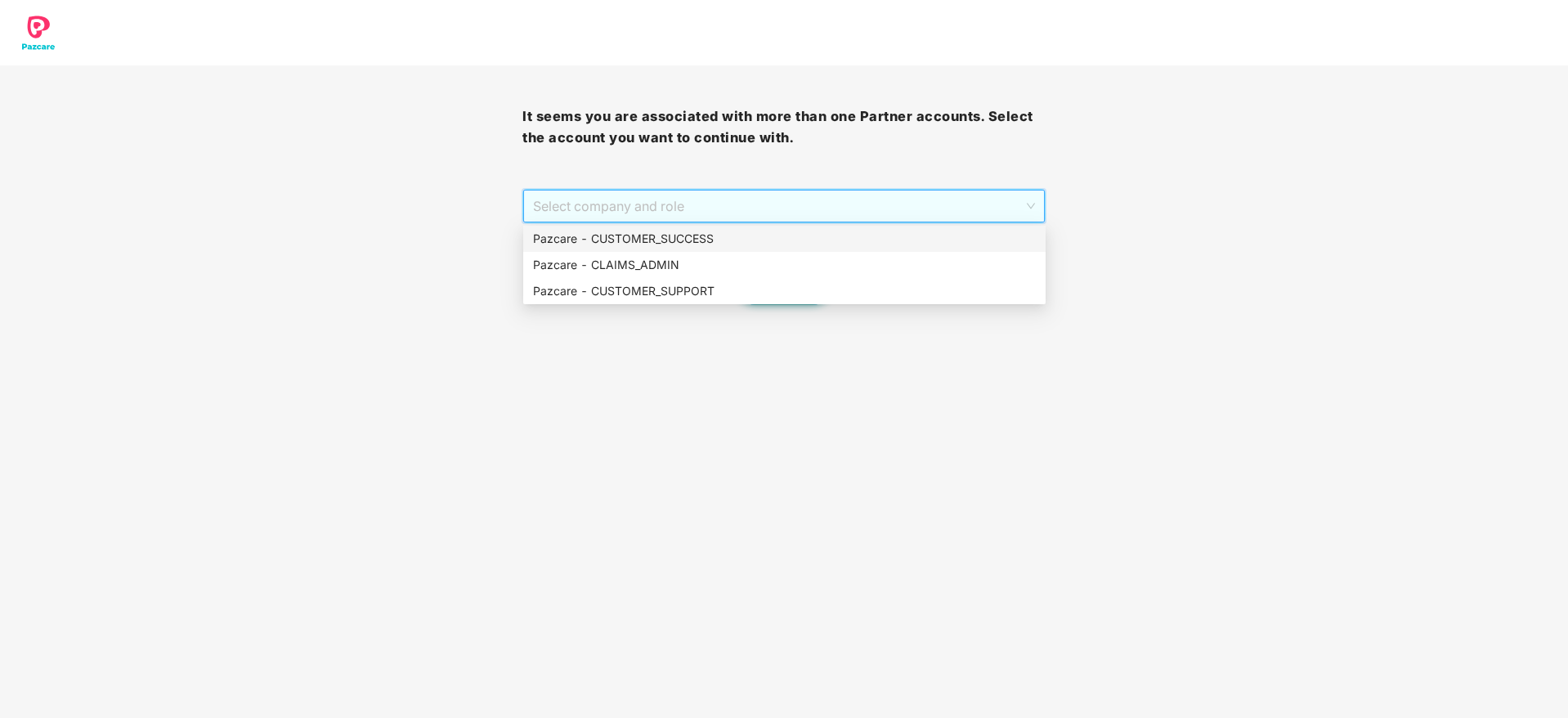
click at [820, 229] on div "Pazcare - CUSTOMER_SUCCESS" at bounding box center [785, 238] width 523 height 26
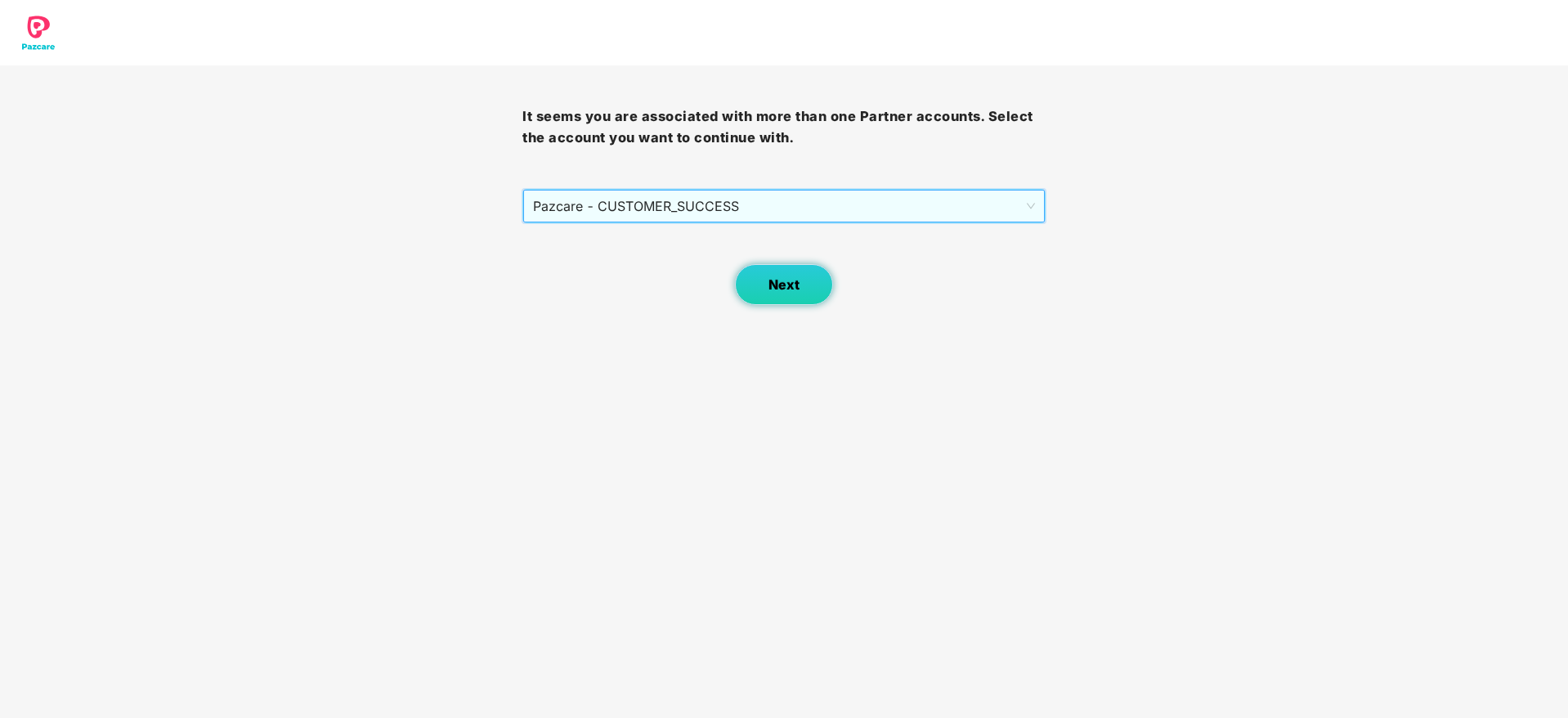
click at [788, 280] on span "Next" at bounding box center [784, 285] width 31 height 15
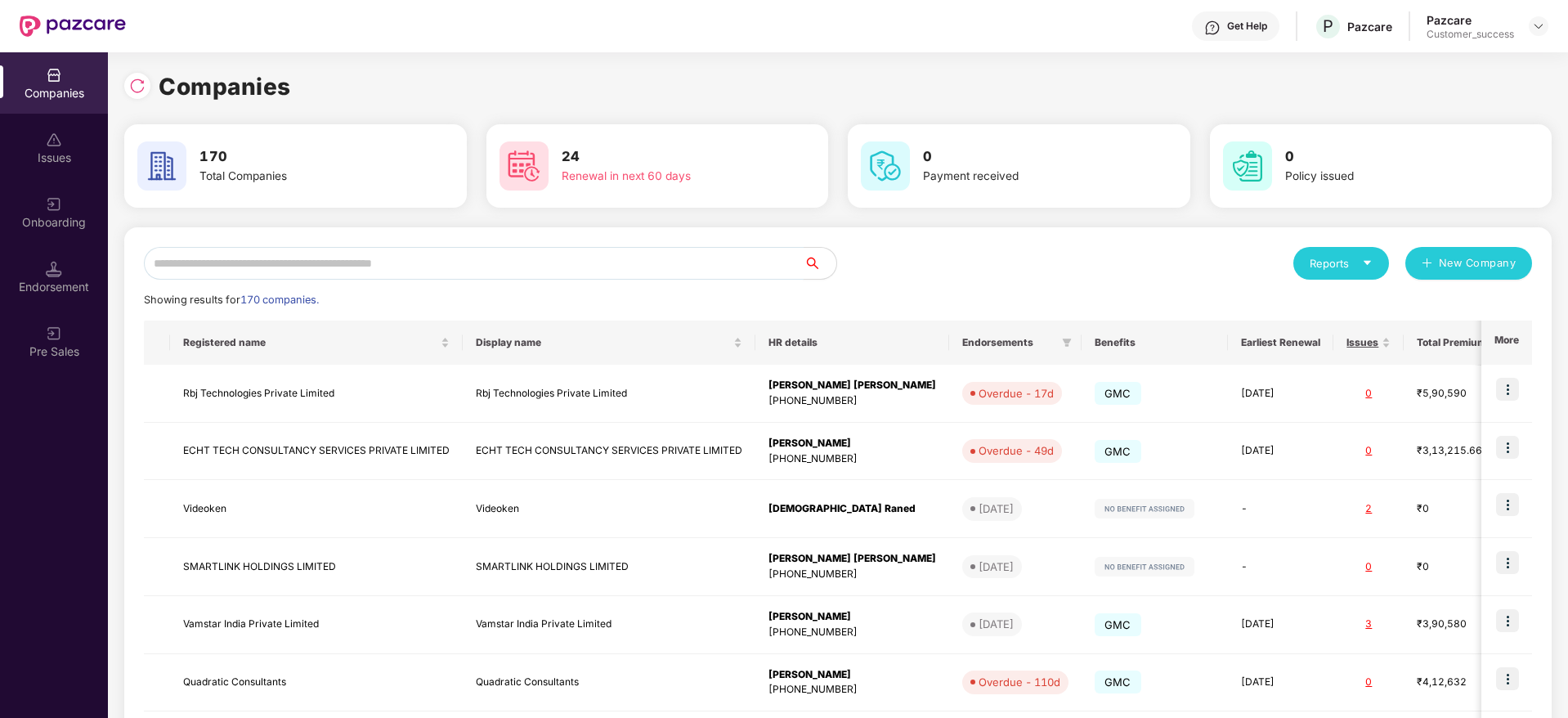
click at [446, 268] on input "text" at bounding box center [473, 263] width 660 height 32
paste input "**********"
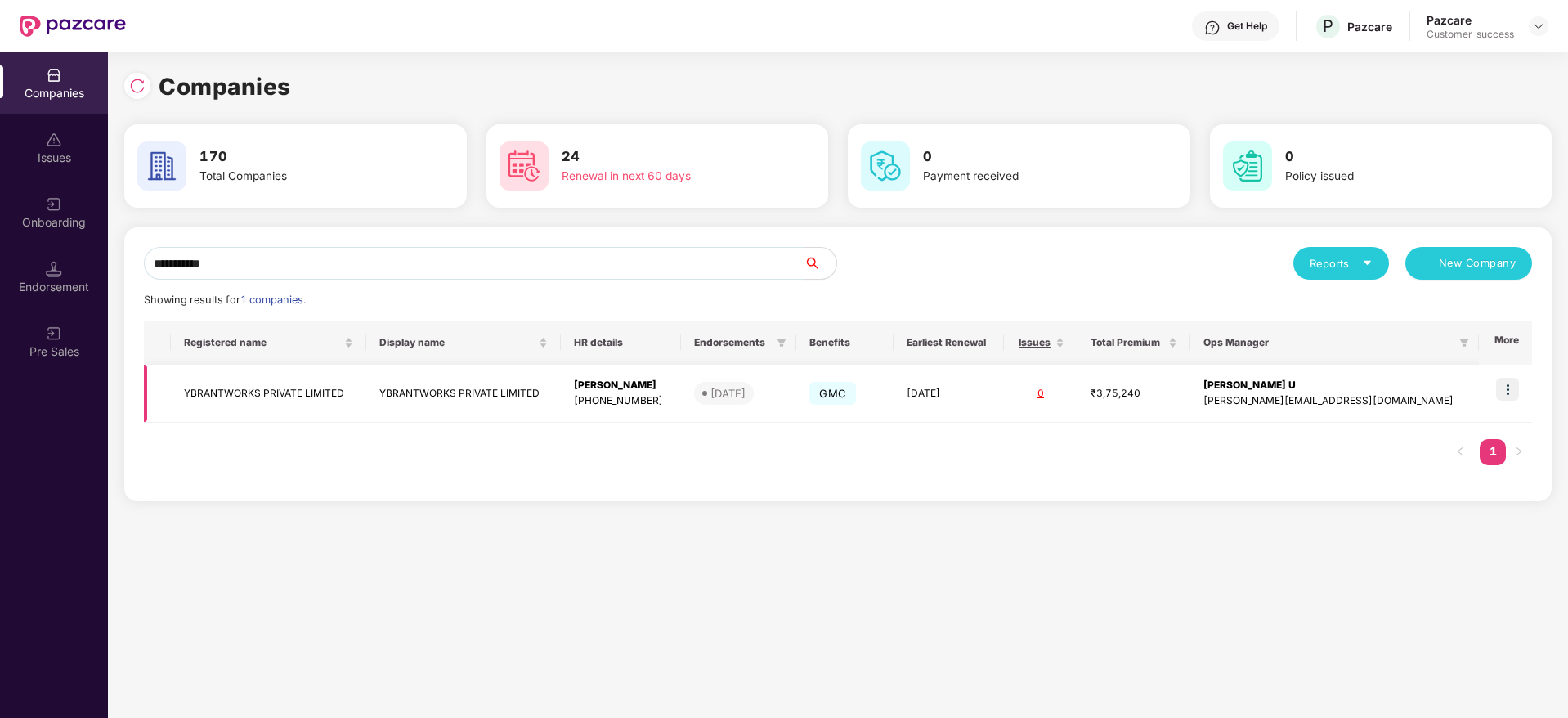
type input "**********"
click at [1509, 390] on img at bounding box center [1507, 389] width 23 height 23
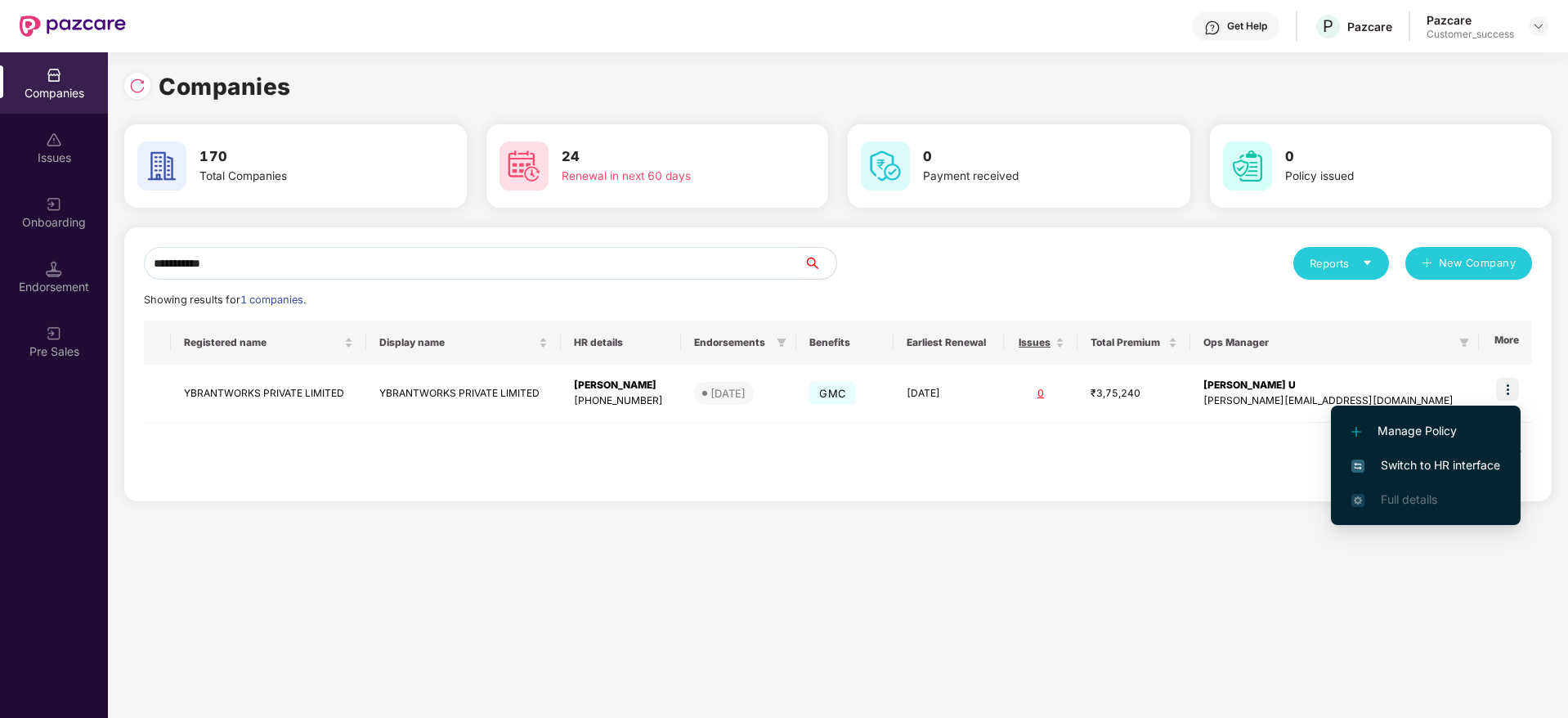
click at [1488, 465] on span "Switch to HR interface" at bounding box center [1425, 465] width 149 height 18
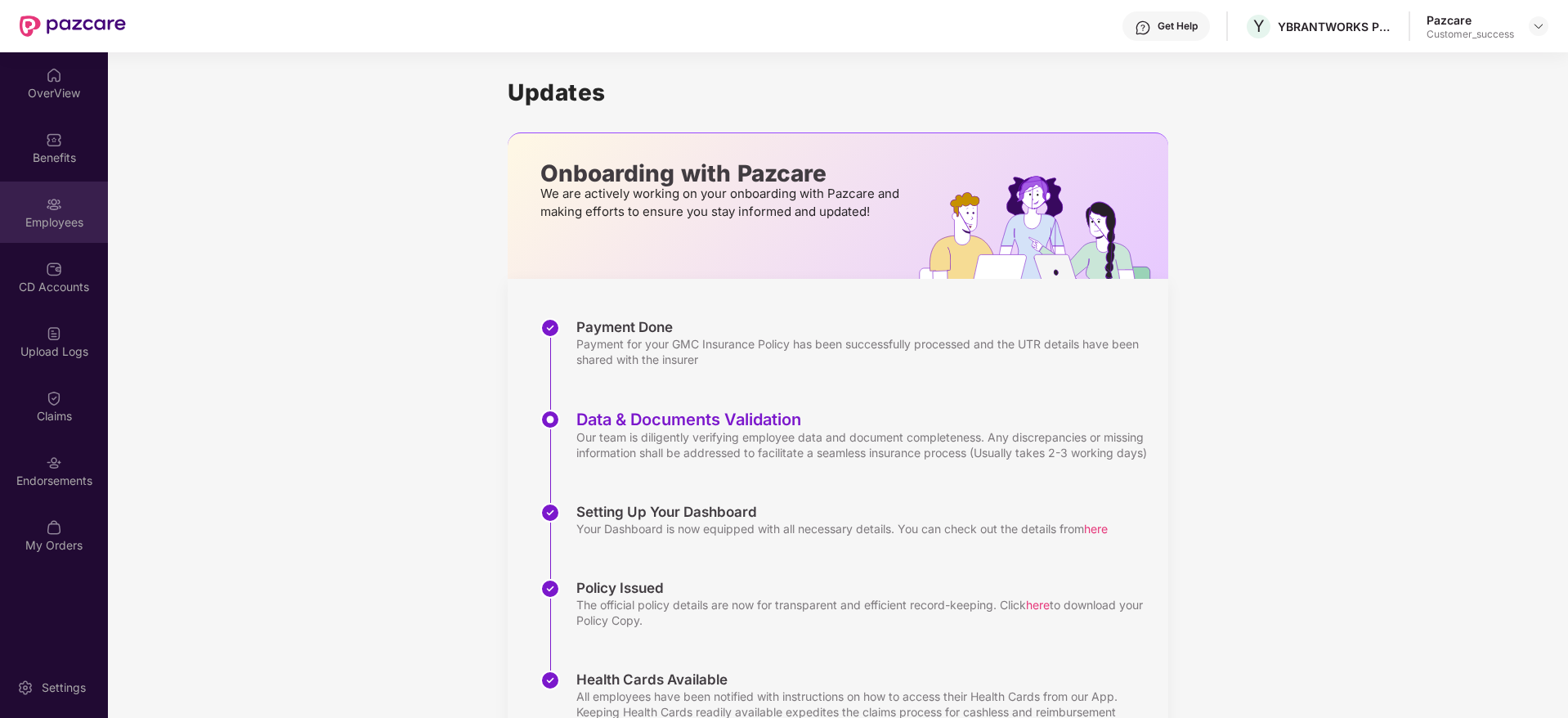
click at [18, 201] on div "Employees" at bounding box center [54, 212] width 108 height 61
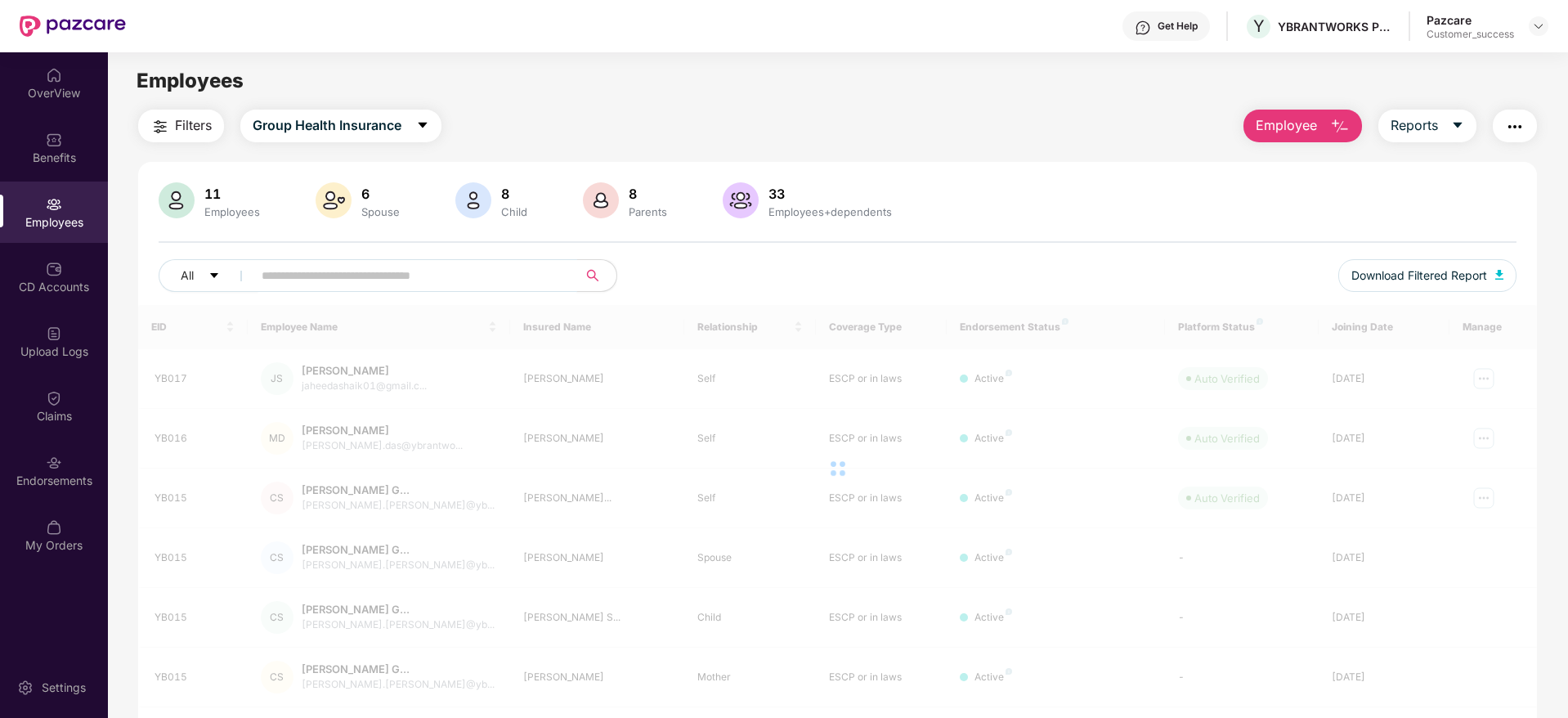
click at [397, 278] on input "text" at bounding box center [408, 275] width 294 height 25
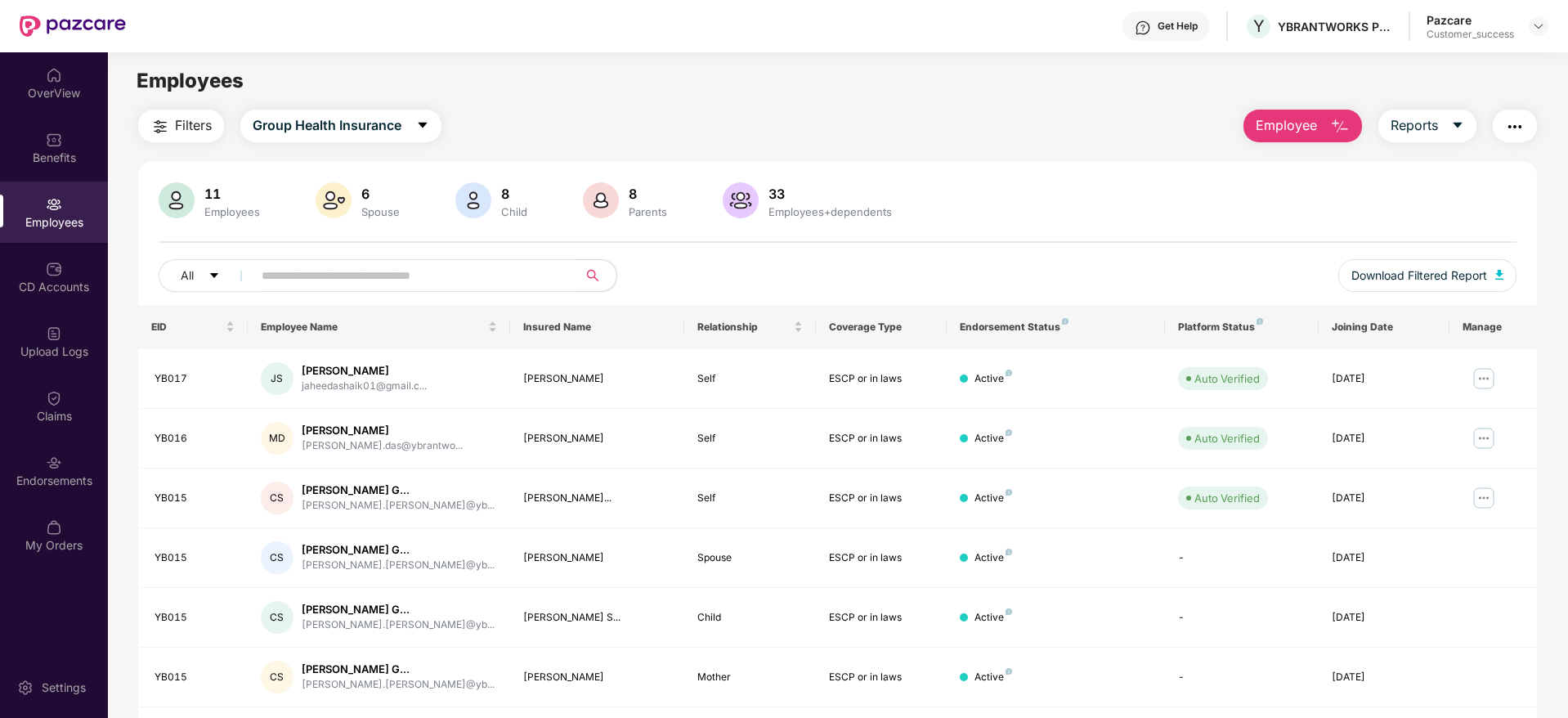
paste input "*****"
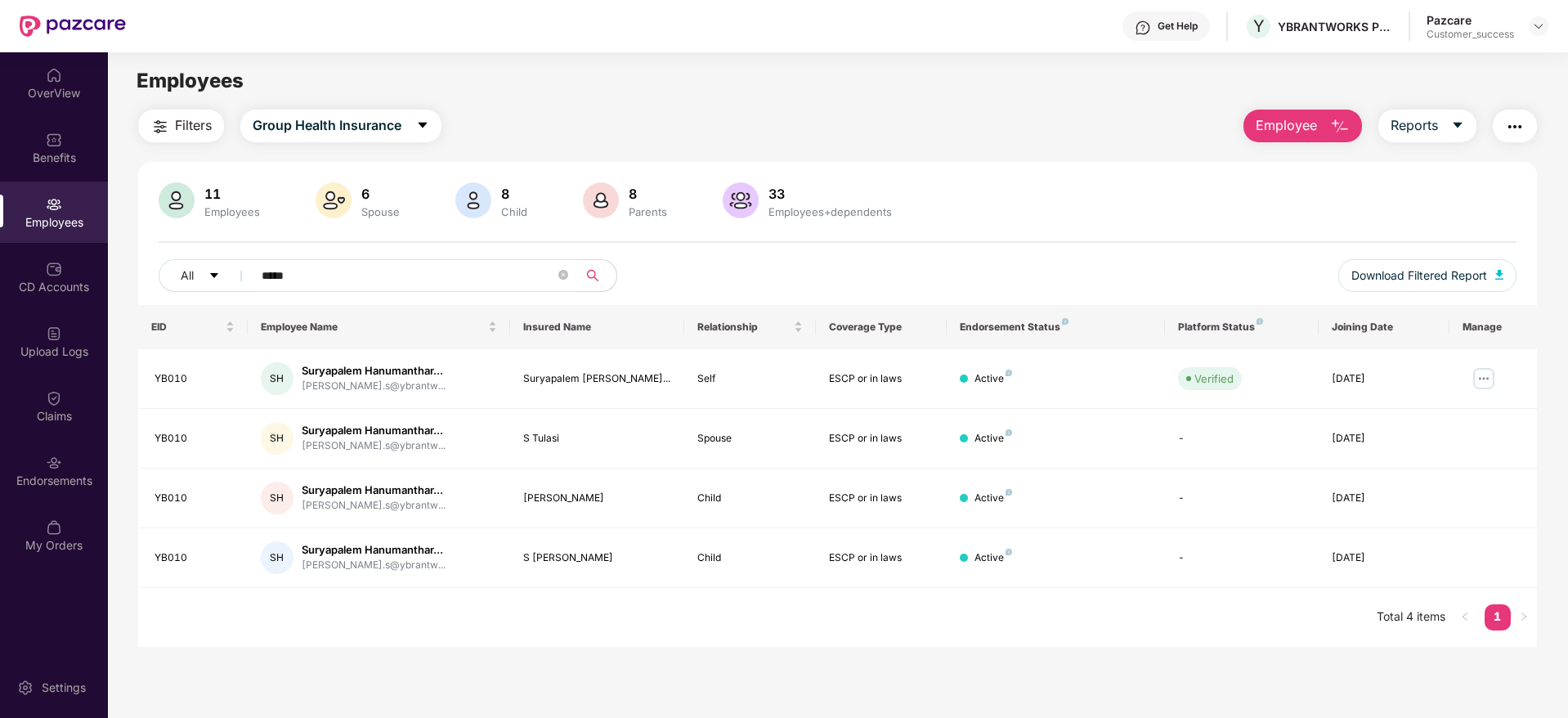
type input "*****"
click at [1477, 375] on img at bounding box center [1484, 378] width 26 height 26
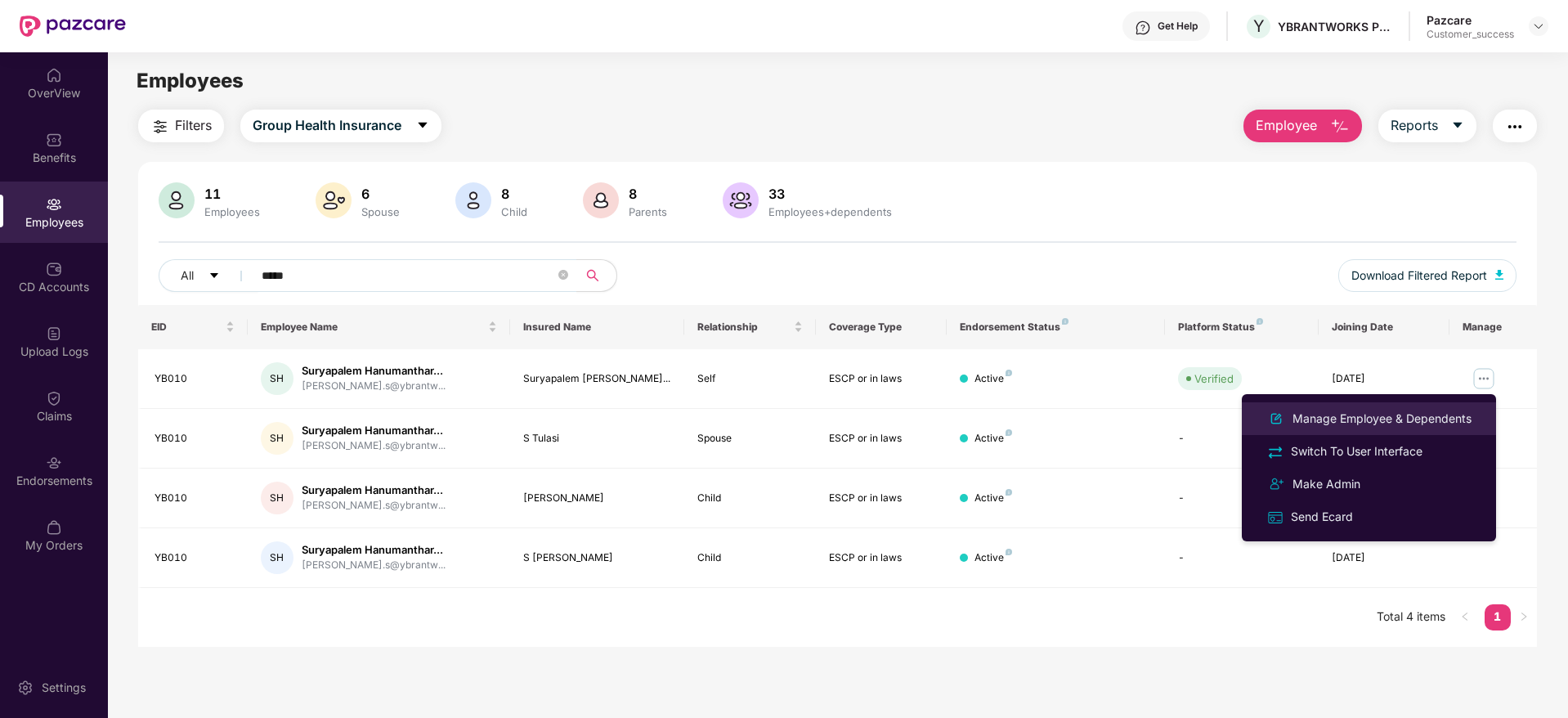
click at [1413, 412] on div "Manage Employee & Dependents" at bounding box center [1382, 418] width 186 height 18
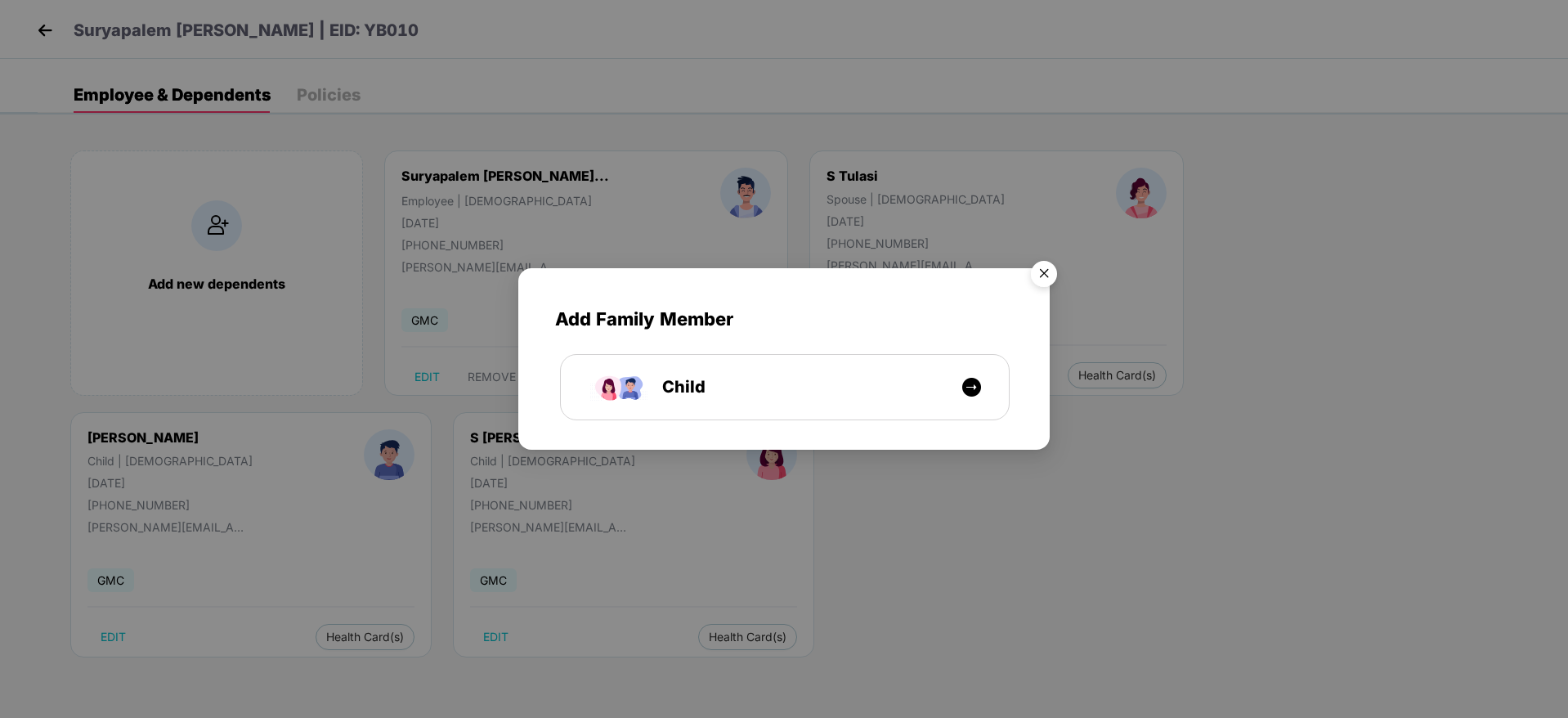
click at [1044, 270] on img "Close" at bounding box center [1044, 277] width 46 height 46
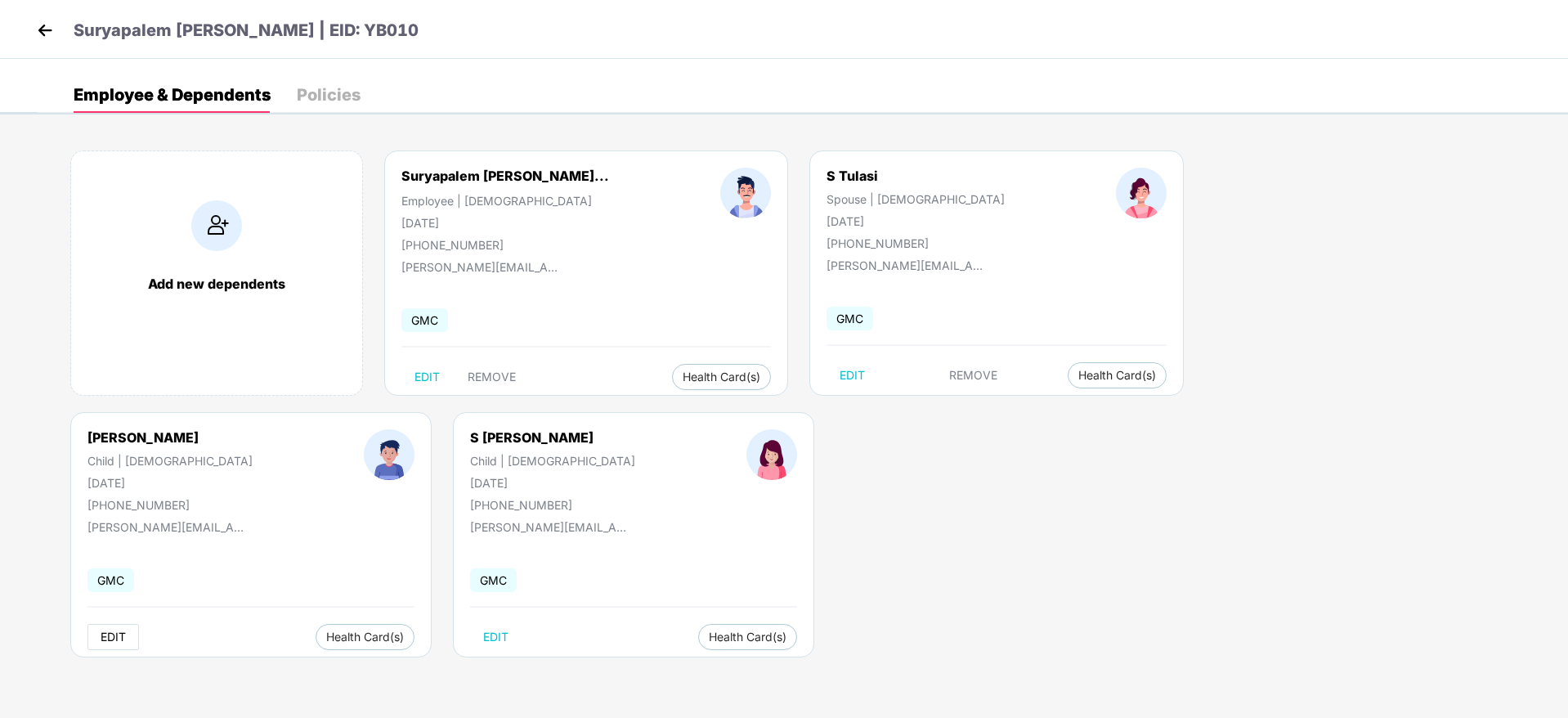
click at [126, 630] on span "EDIT" at bounding box center [113, 636] width 26 height 13
select select "*****"
select select "****"
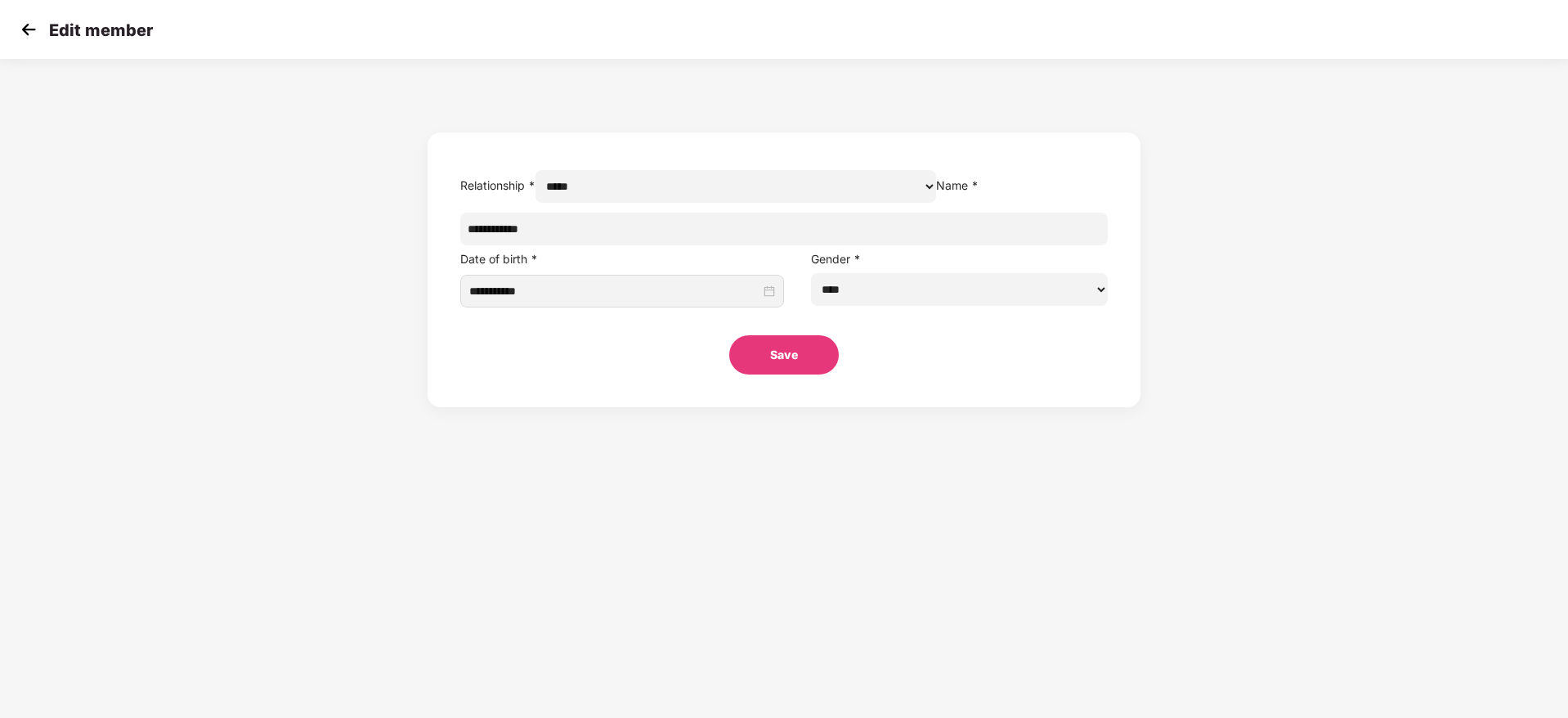
drag, startPoint x: 709, startPoint y: 266, endPoint x: 283, endPoint y: 277, distance: 426.1
click at [283, 277] on div "**********" at bounding box center [784, 238] width 1568 height 341
paste input "*******"
type input "**********"
click at [781, 375] on button "Save" at bounding box center [784, 355] width 110 height 39
